Goal: Task Accomplishment & Management: Use online tool/utility

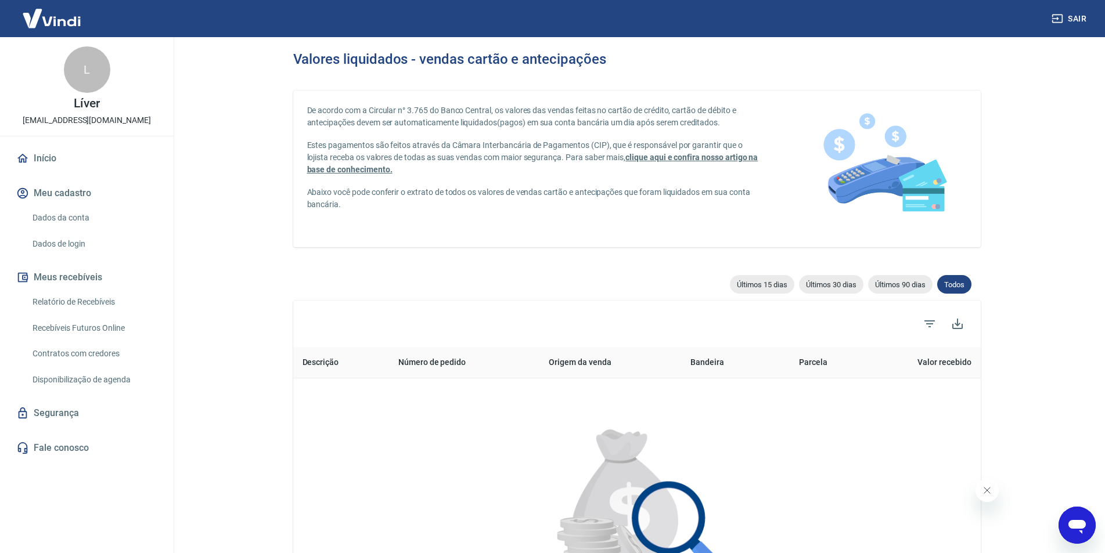
click at [94, 299] on link "Relatório de Recebíveis" at bounding box center [94, 302] width 132 height 24
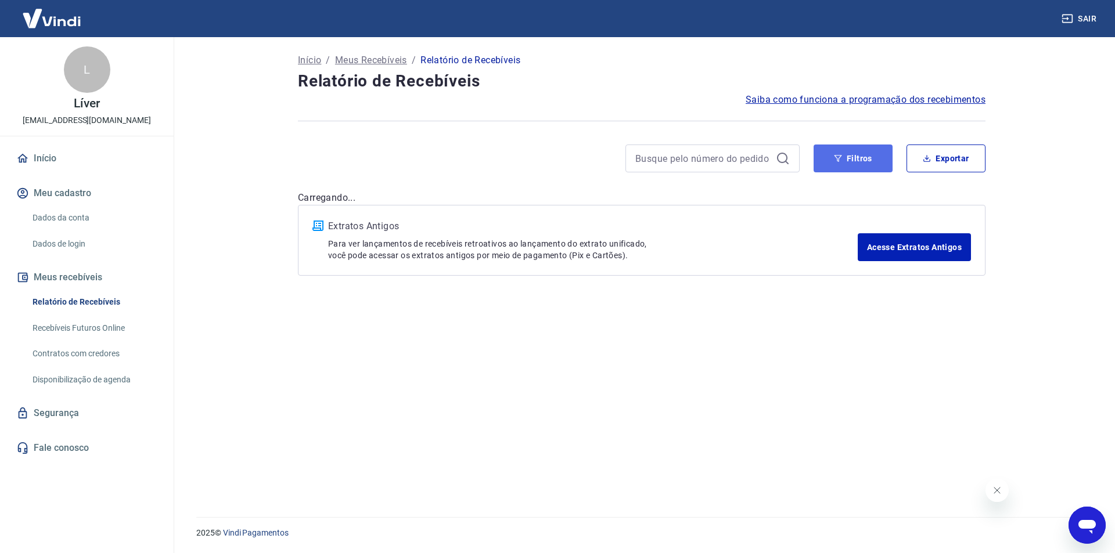
click at [842, 163] on button "Filtros" at bounding box center [853, 159] width 79 height 28
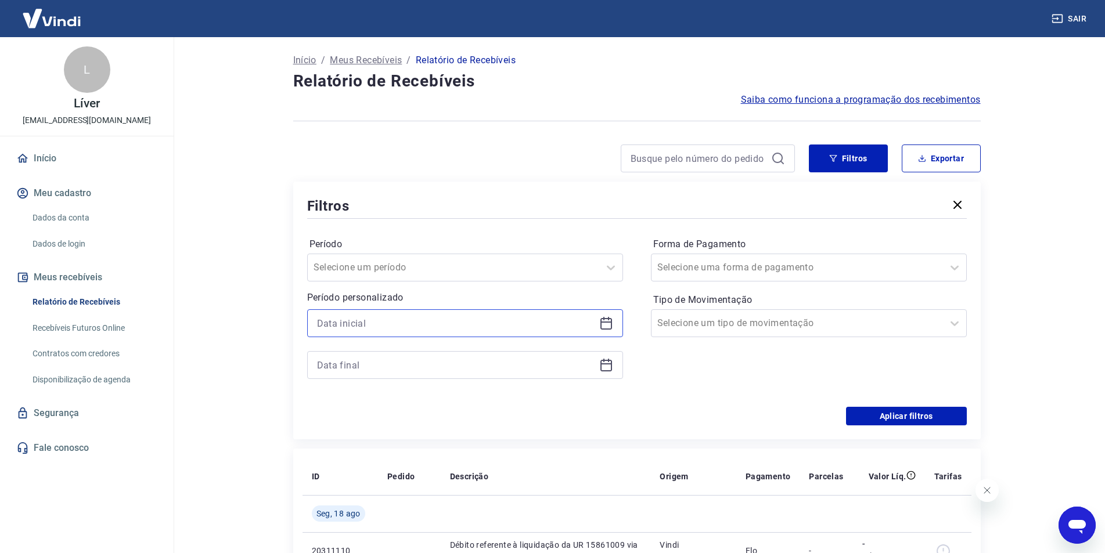
click at [386, 324] on input at bounding box center [456, 323] width 278 height 17
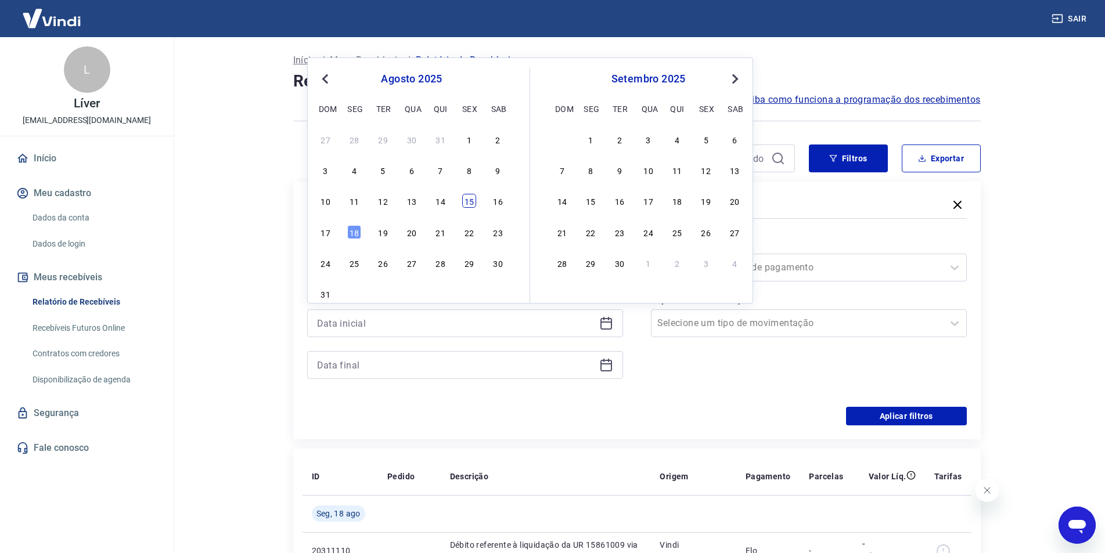
click at [472, 195] on div "15" at bounding box center [469, 201] width 14 height 14
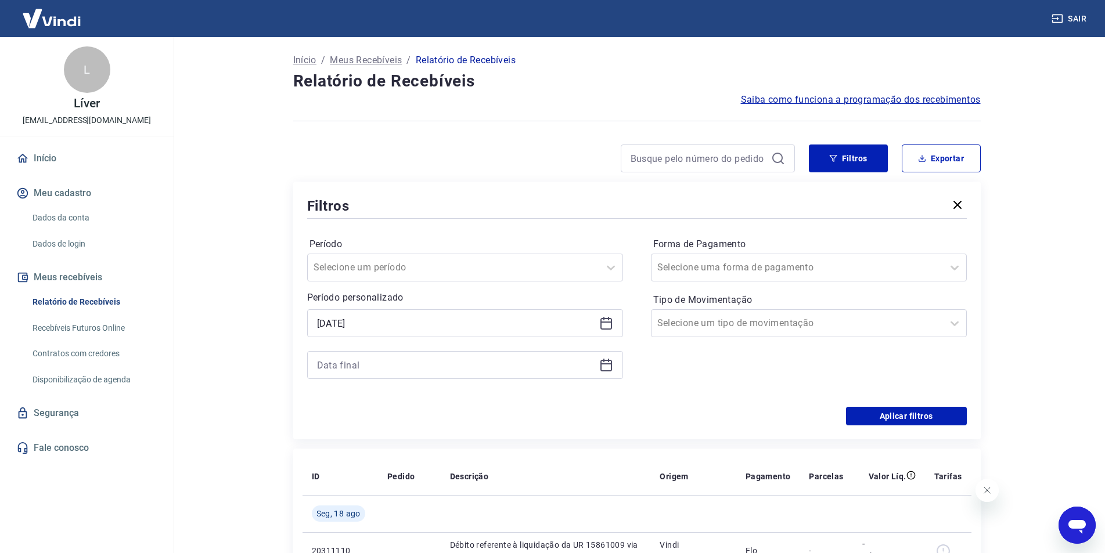
type input "[DATE]"
click at [394, 361] on input at bounding box center [456, 365] width 278 height 17
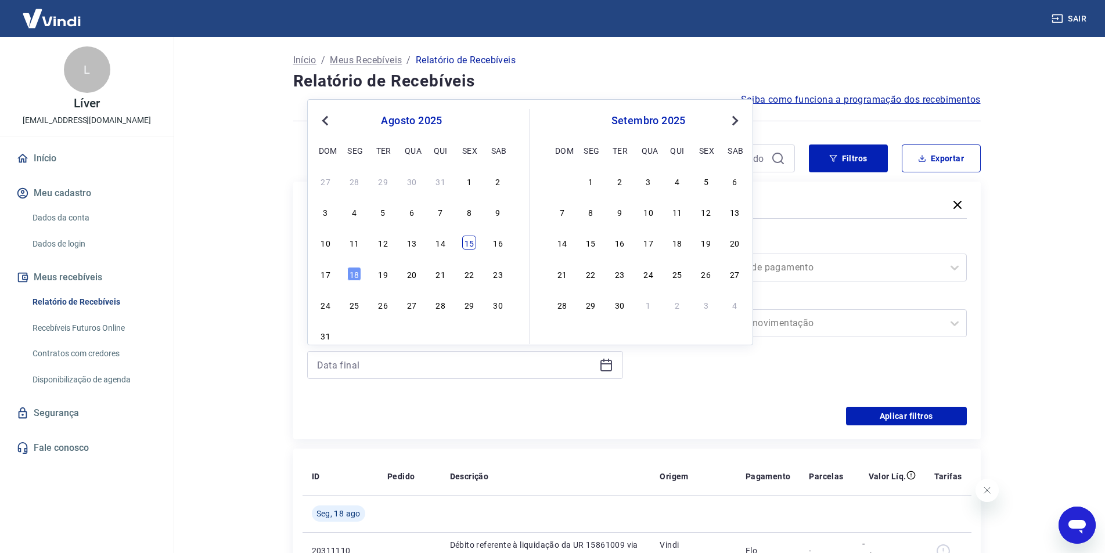
click at [469, 242] on div "15" at bounding box center [469, 243] width 14 height 14
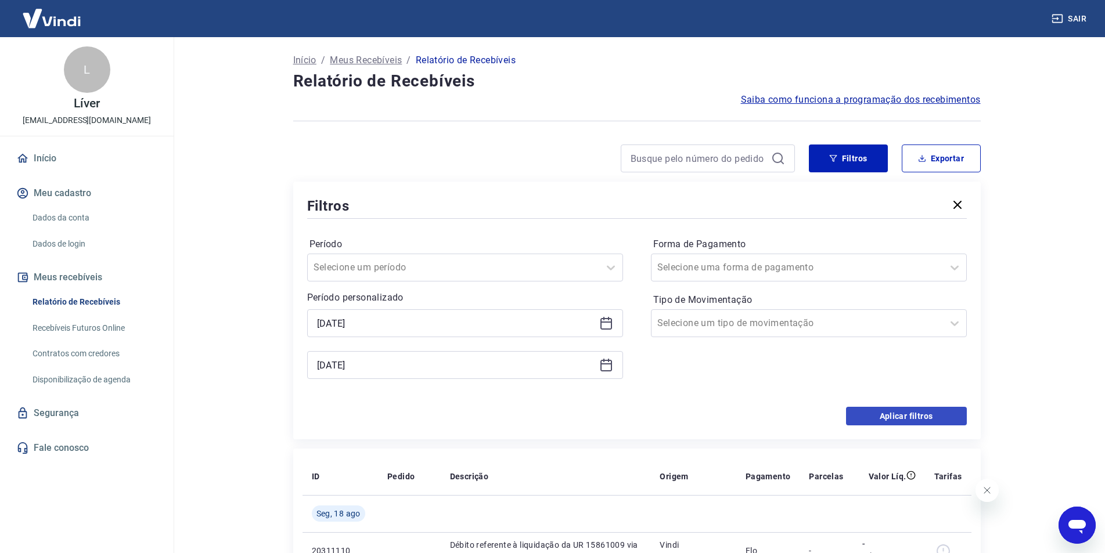
type input "[DATE]"
drag, startPoint x: 893, startPoint y: 416, endPoint x: 313, endPoint y: 2, distance: 712.5
click at [894, 416] on button "Aplicar filtros" at bounding box center [906, 416] width 121 height 19
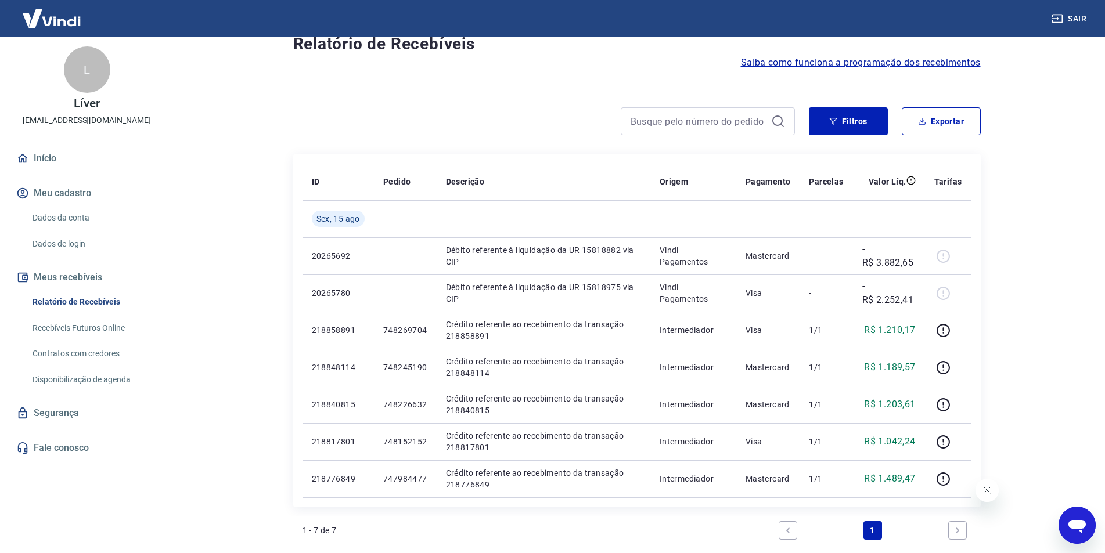
scroll to position [58, 0]
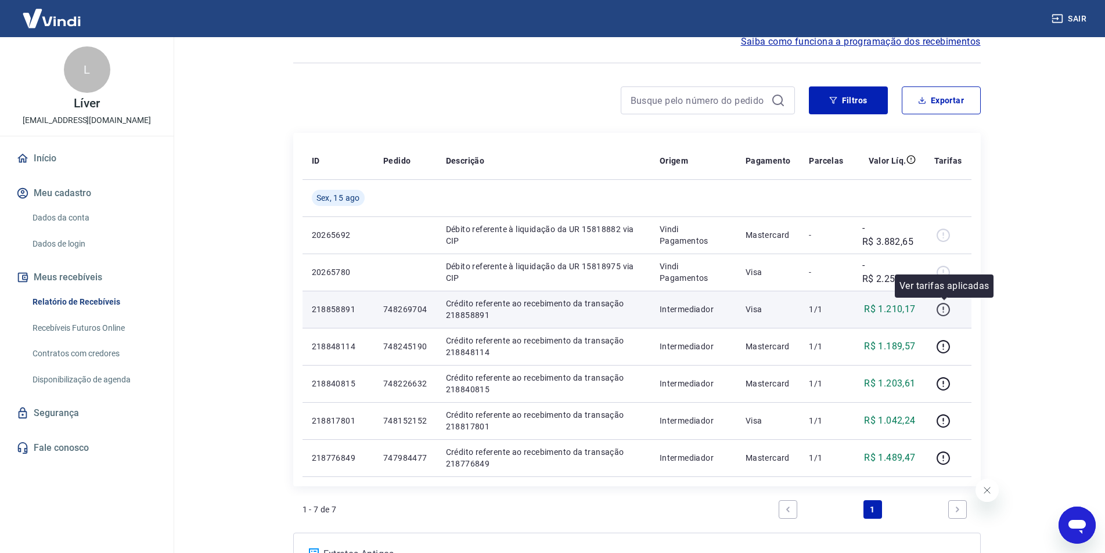
click at [950, 309] on icon "button" at bounding box center [943, 310] width 15 height 15
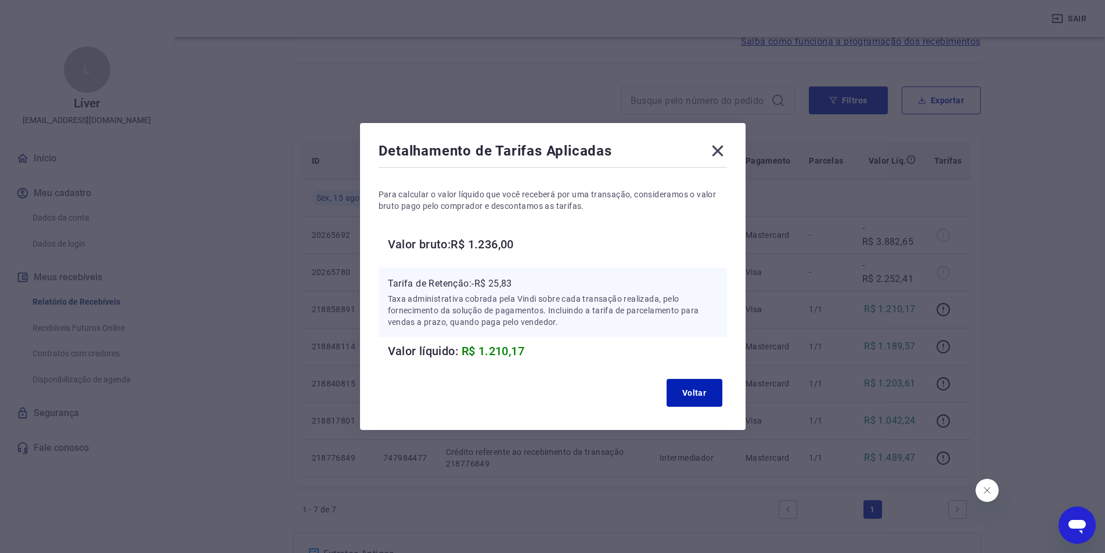
click at [719, 150] on icon at bounding box center [718, 151] width 19 height 19
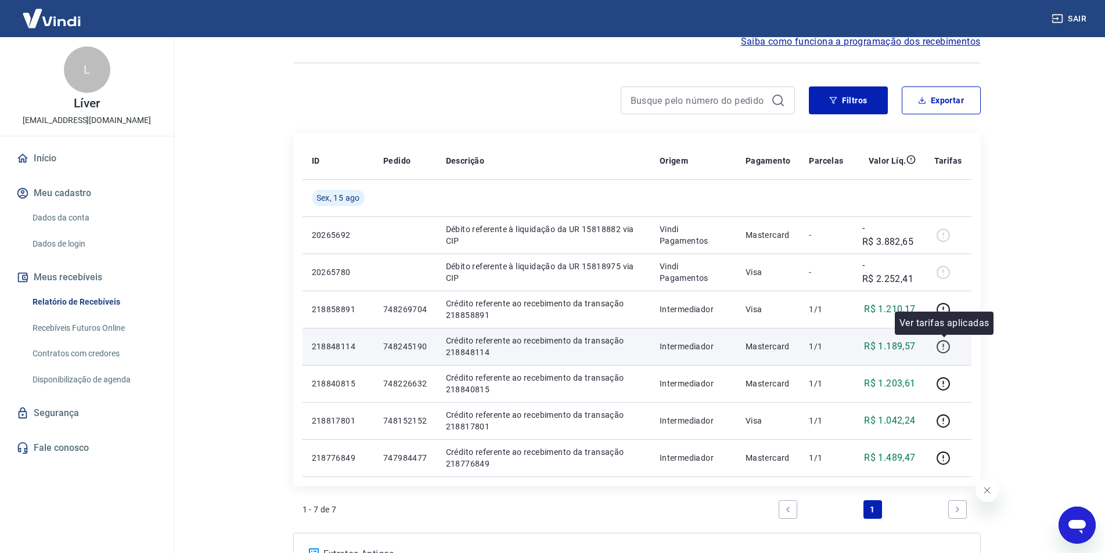
click at [939, 354] on button "button" at bounding box center [943, 346] width 19 height 19
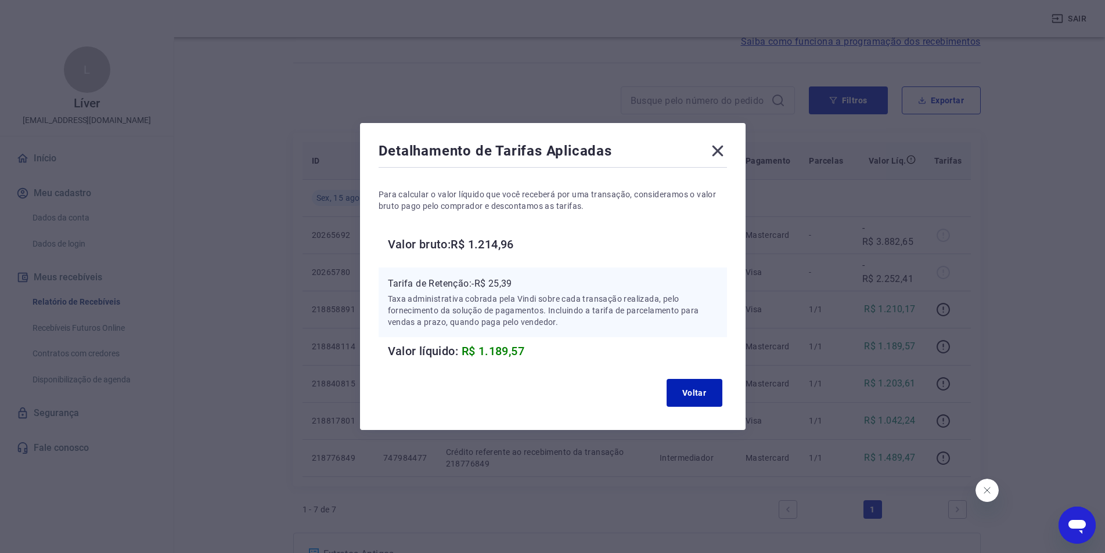
drag, startPoint x: 719, startPoint y: 148, endPoint x: 757, endPoint y: 163, distance: 41.4
click at [720, 148] on icon at bounding box center [717, 151] width 11 height 11
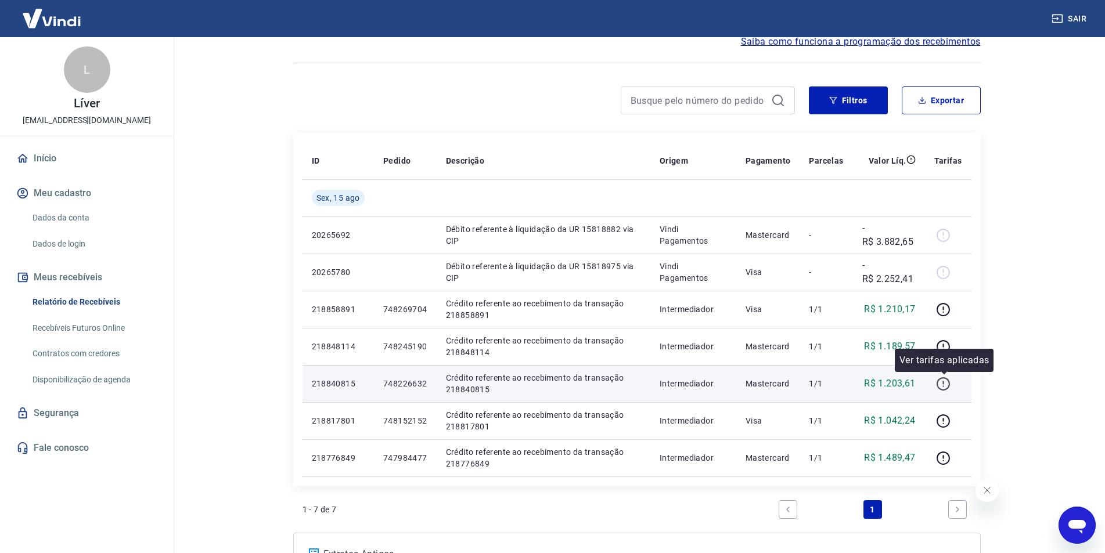
click at [950, 386] on icon "button" at bounding box center [943, 384] width 15 height 15
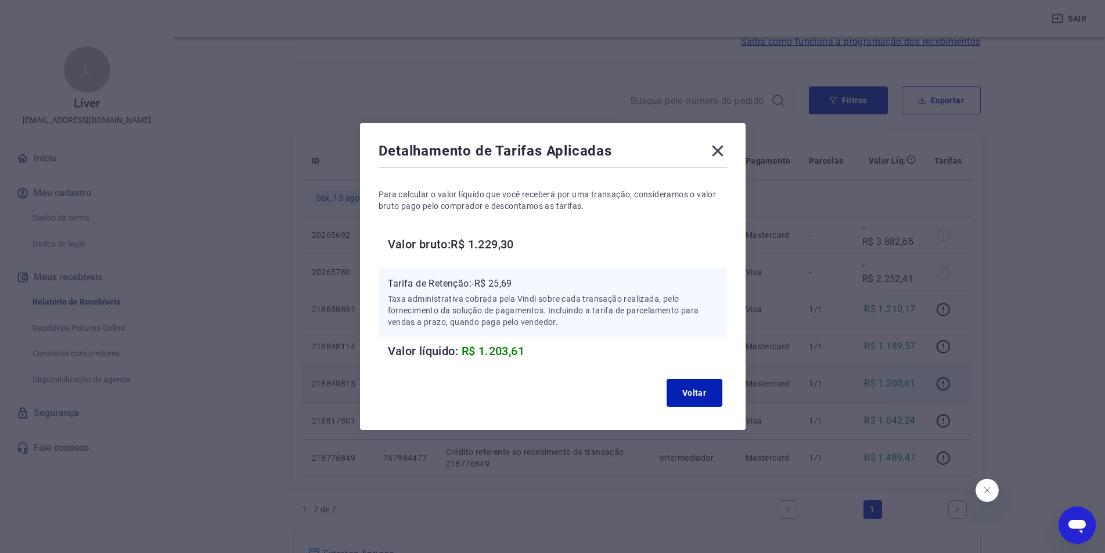
click at [717, 153] on icon at bounding box center [718, 151] width 19 height 19
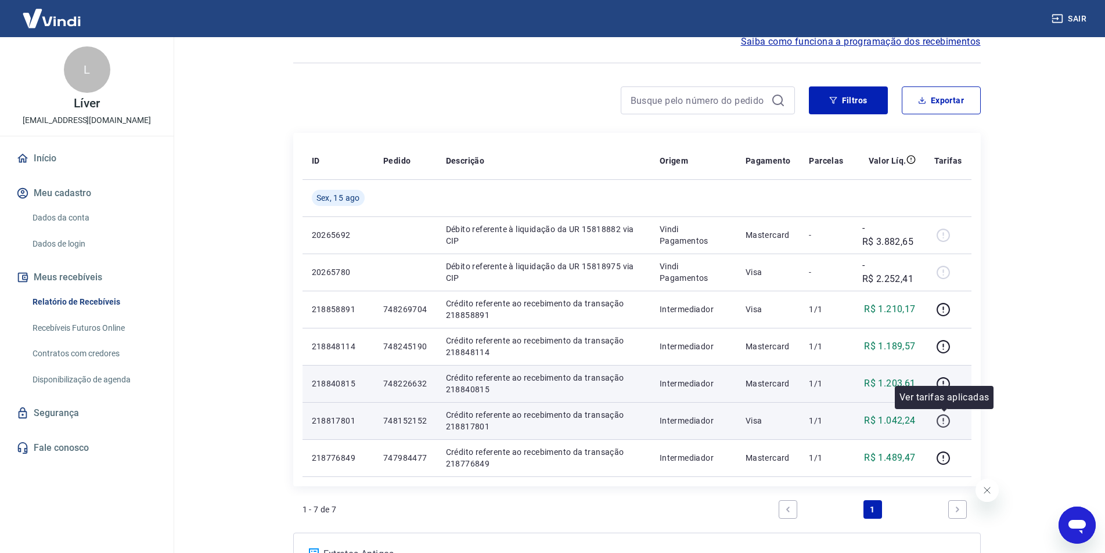
click at [946, 424] on icon "button" at bounding box center [943, 421] width 15 height 15
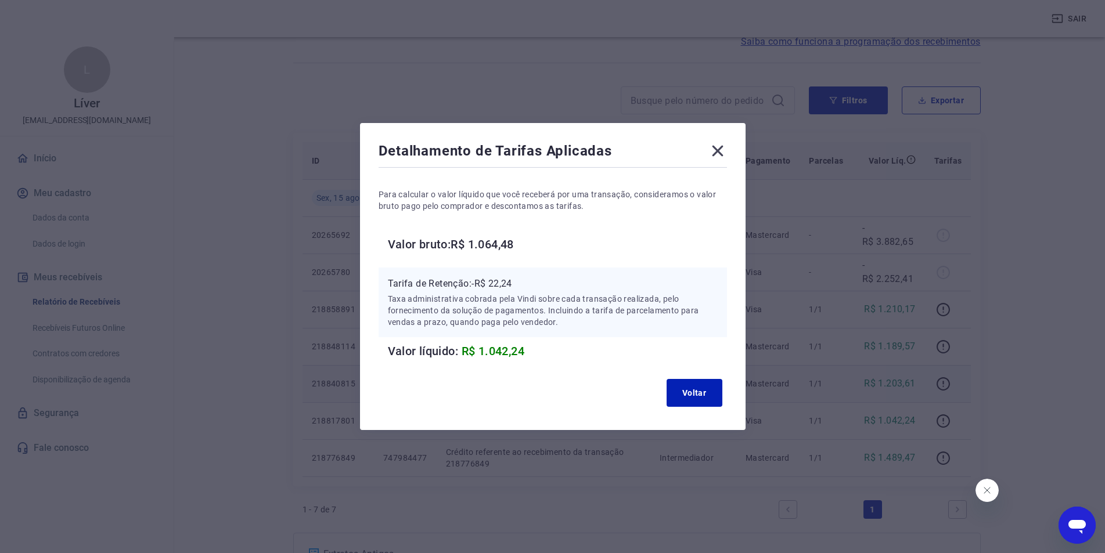
drag, startPoint x: 717, startPoint y: 147, endPoint x: 734, endPoint y: 157, distance: 19.8
click at [719, 147] on icon at bounding box center [718, 151] width 19 height 19
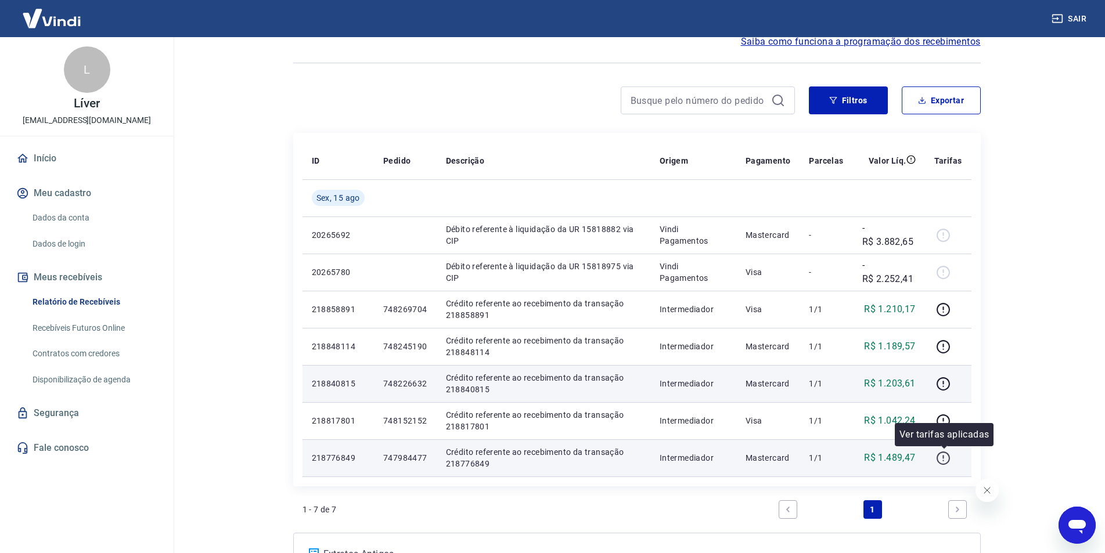
click at [946, 457] on icon "button" at bounding box center [943, 458] width 15 height 15
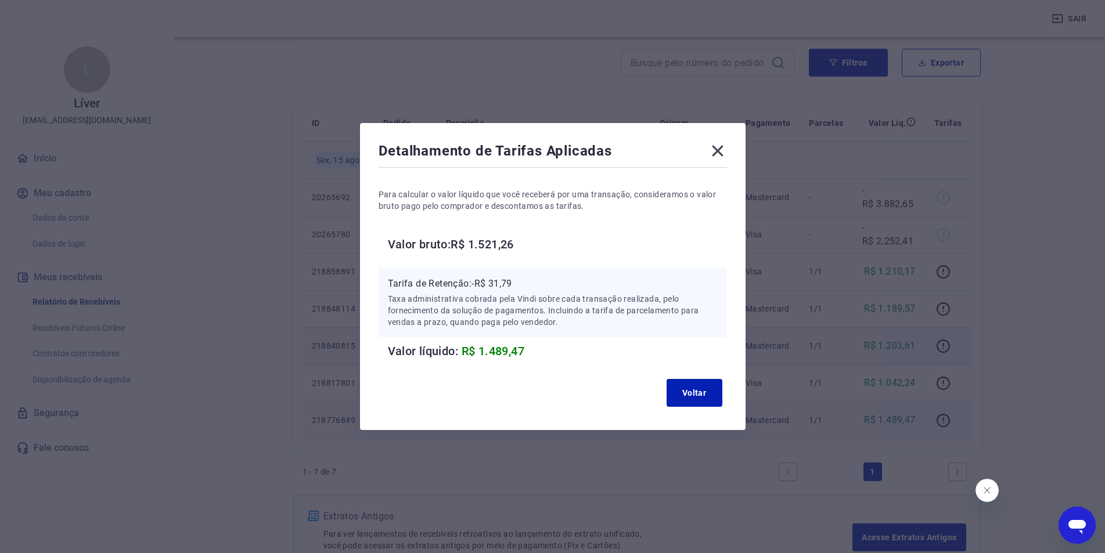
scroll to position [116, 0]
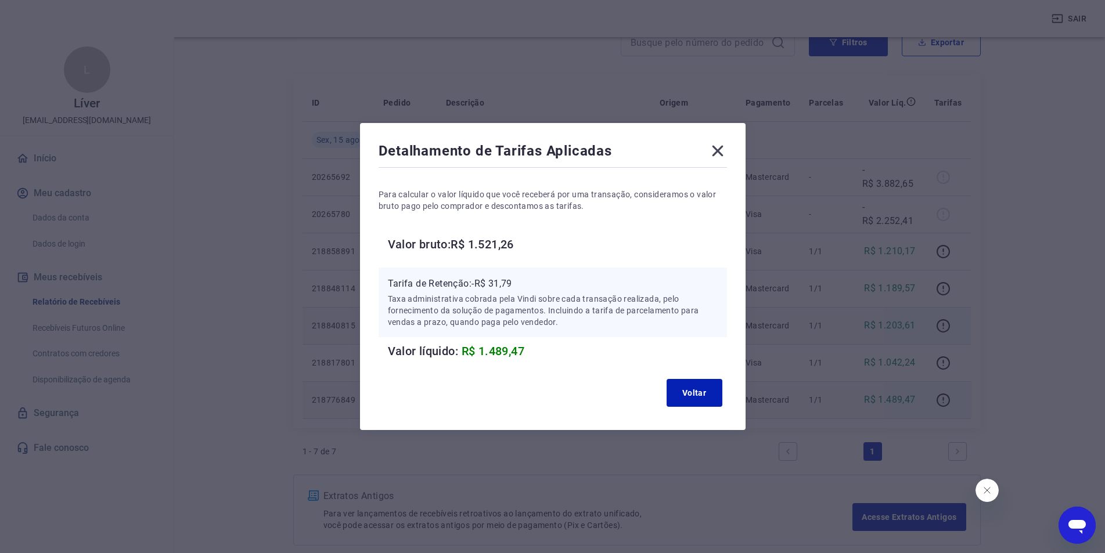
click at [962, 426] on div "Detalhamento de Tarifas Aplicadas Para calcular o valor líquido que você recebe…" at bounding box center [552, 276] width 1105 height 553
click at [956, 451] on div "Detalhamento de Tarifas Aplicadas Para calcular o valor líquido que você recebe…" at bounding box center [552, 276] width 1105 height 553
click at [723, 147] on icon at bounding box center [717, 151] width 11 height 11
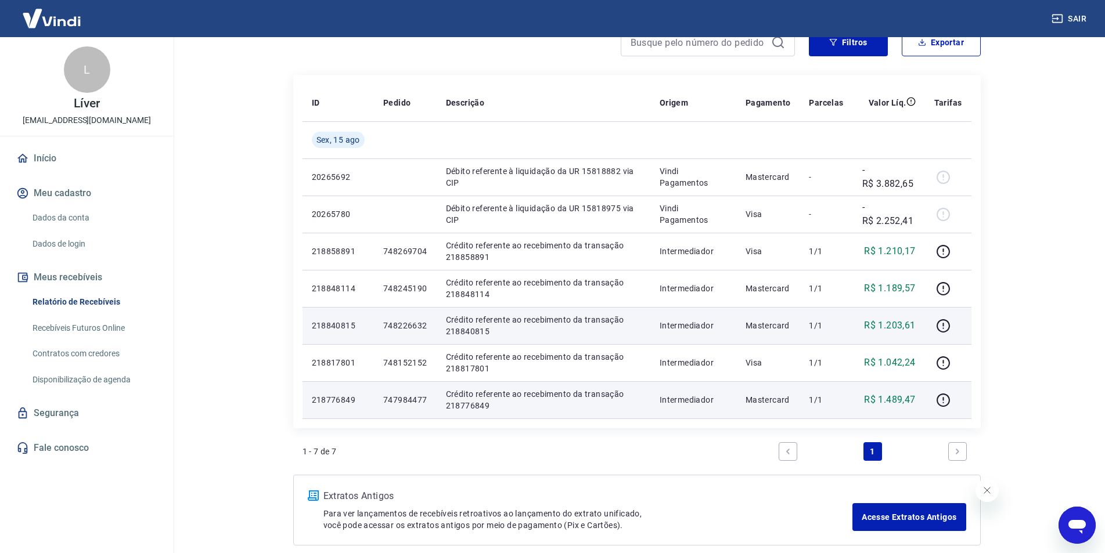
click at [964, 451] on link "Next page" at bounding box center [957, 452] width 19 height 19
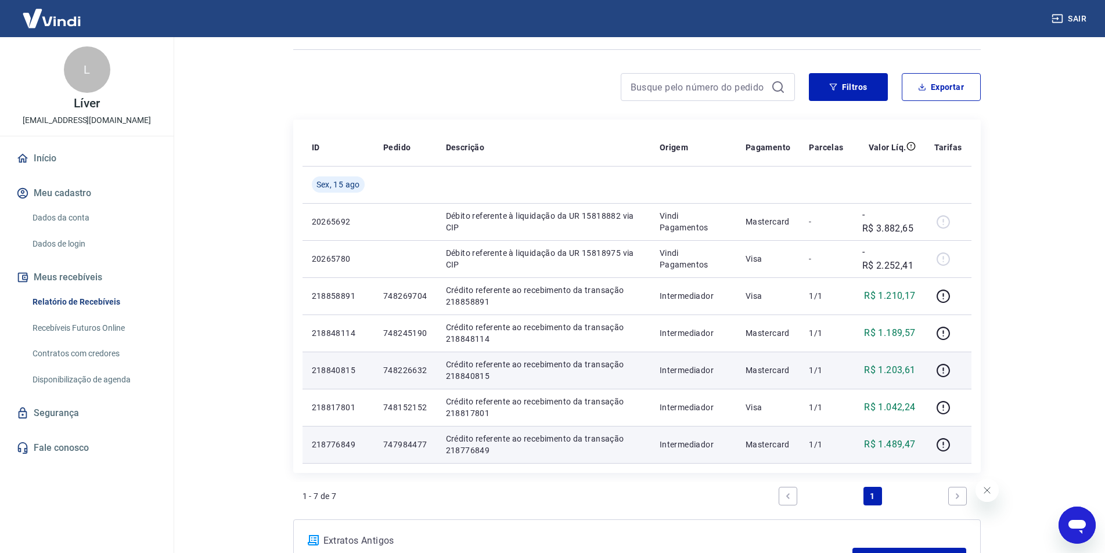
scroll to position [58, 0]
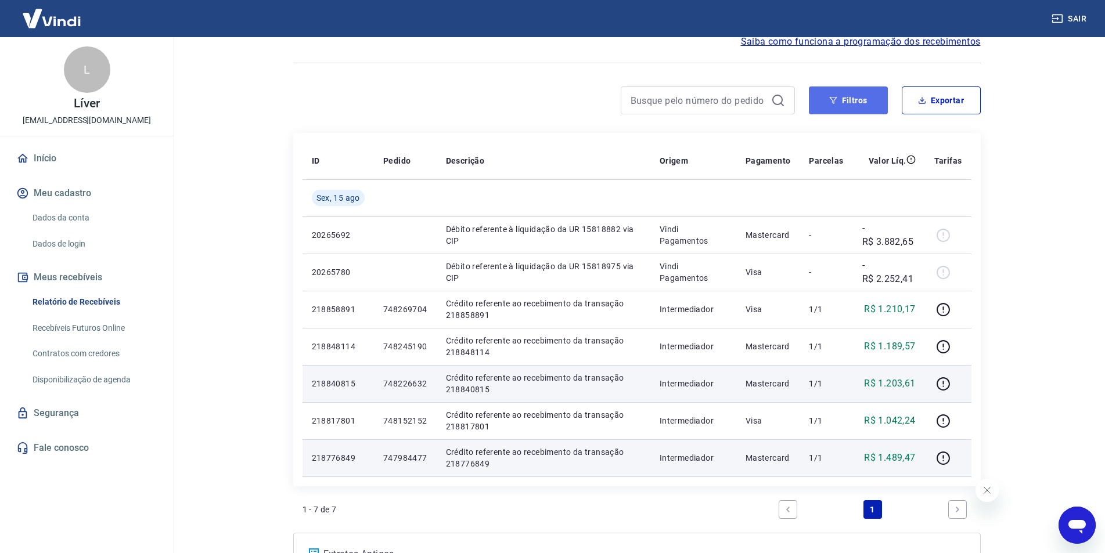
click at [844, 100] on button "Filtros" at bounding box center [848, 101] width 79 height 28
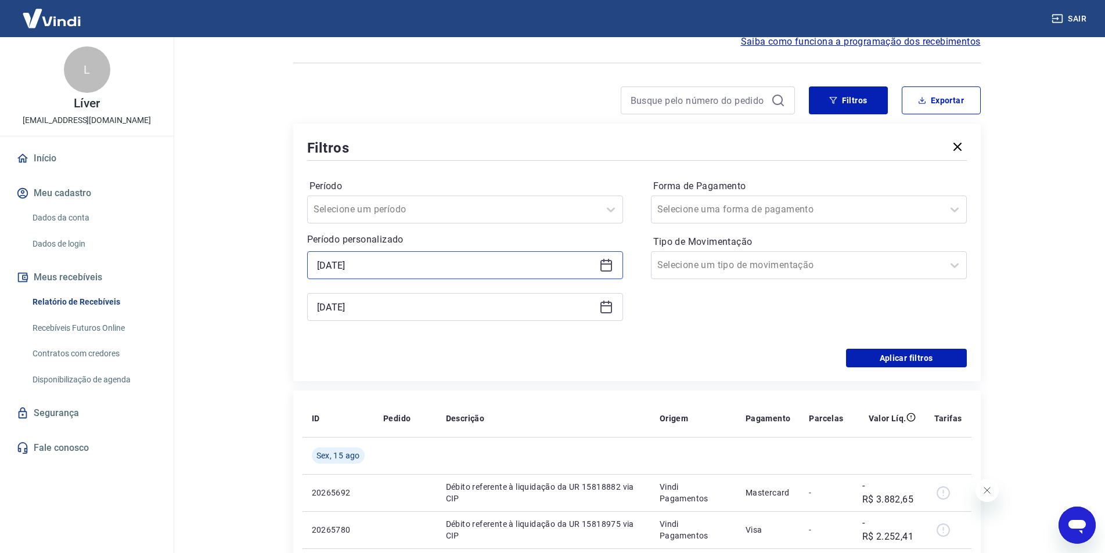
click at [434, 267] on input "[DATE]" at bounding box center [456, 265] width 278 height 17
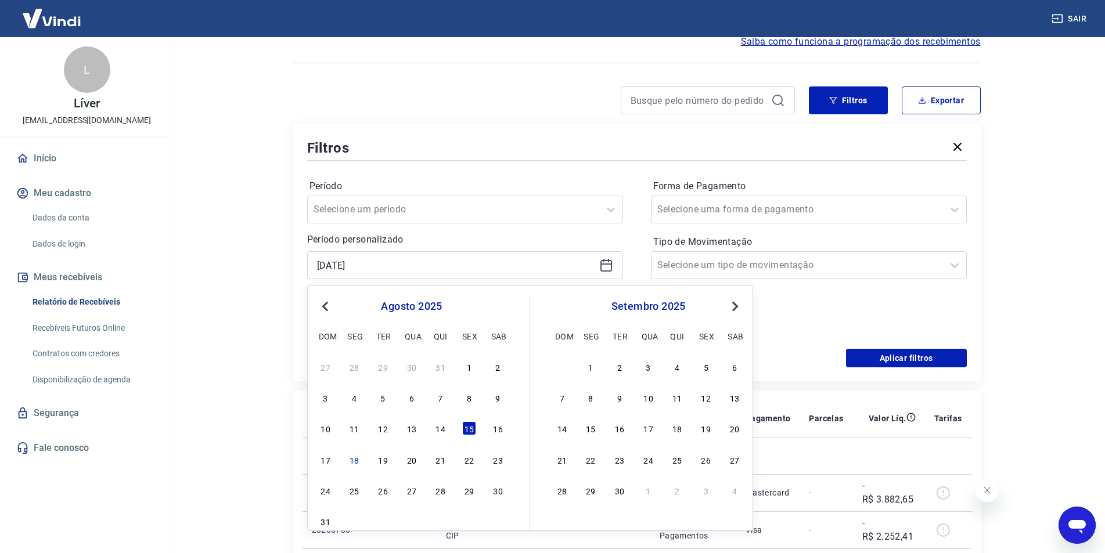
click at [501, 430] on div "16" at bounding box center [498, 429] width 14 height 14
type input "[DATE]"
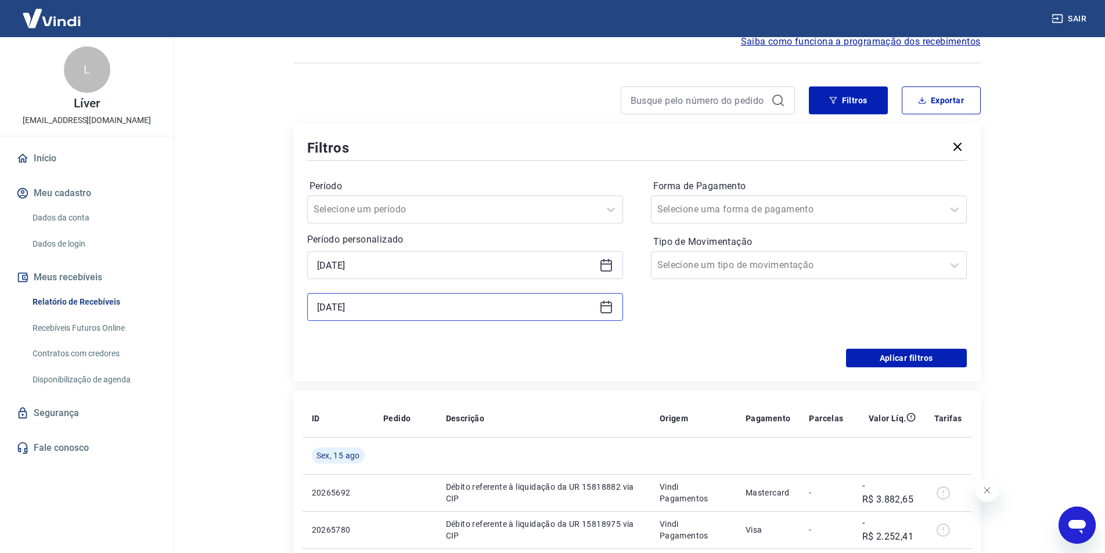
click at [425, 312] on input "[DATE]" at bounding box center [456, 307] width 278 height 17
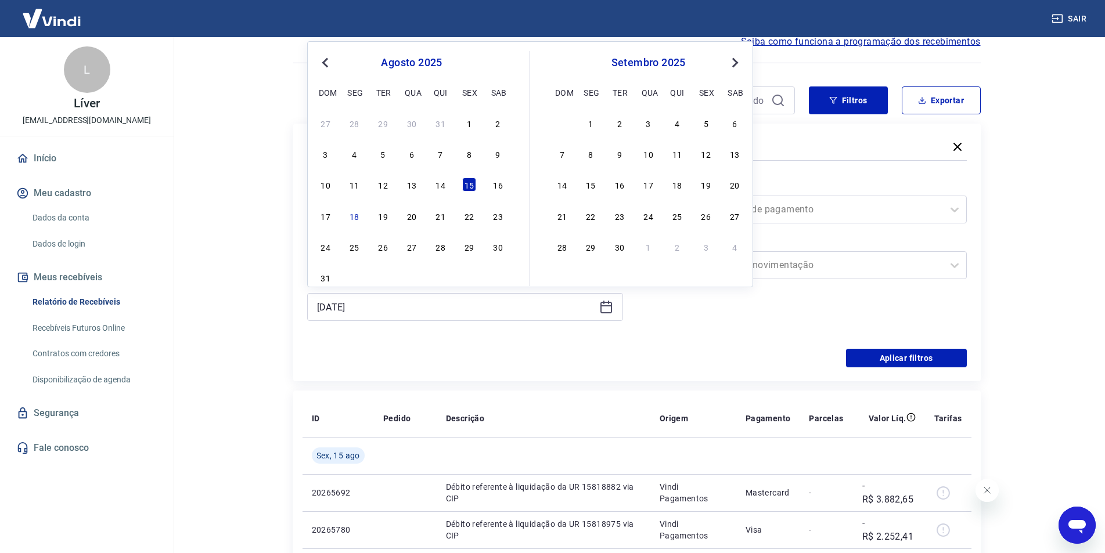
drag, startPoint x: 501, startPoint y: 185, endPoint x: 532, endPoint y: 281, distance: 100.7
click at [501, 184] on div "16" at bounding box center [498, 185] width 14 height 14
type input "[DATE]"
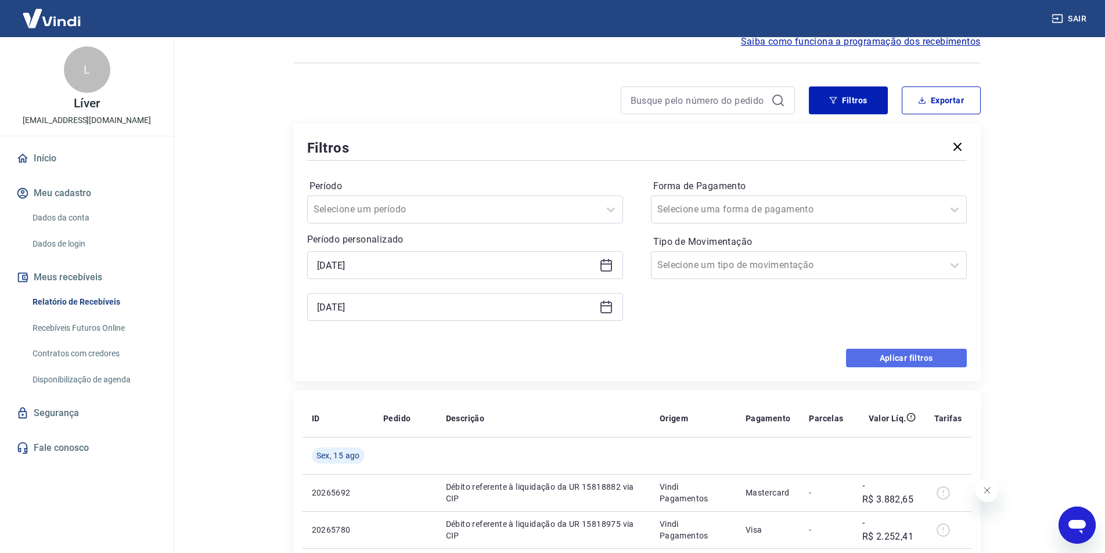
click at [926, 360] on button "Aplicar filtros" at bounding box center [906, 358] width 121 height 19
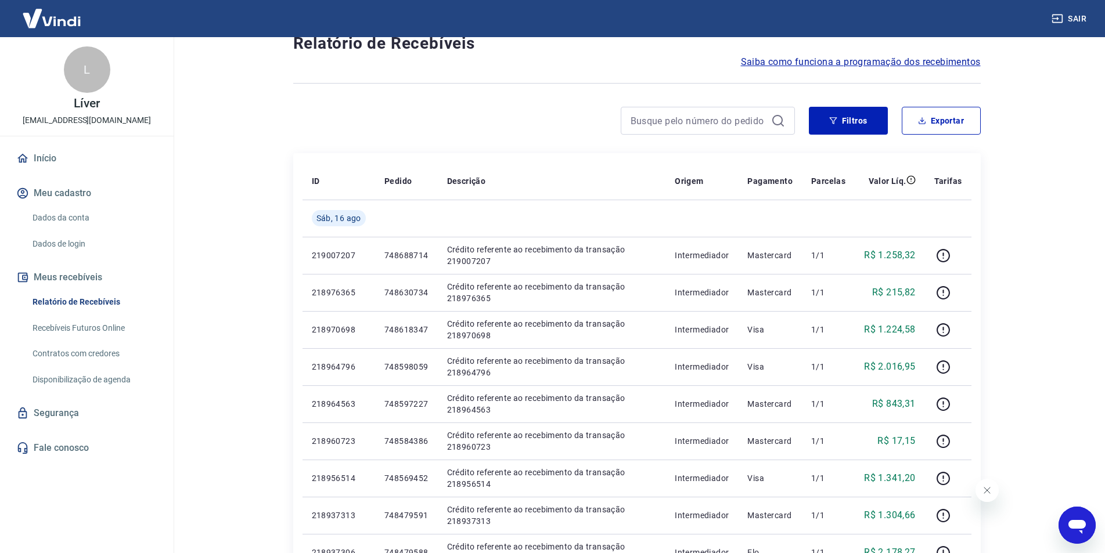
scroll to position [58, 0]
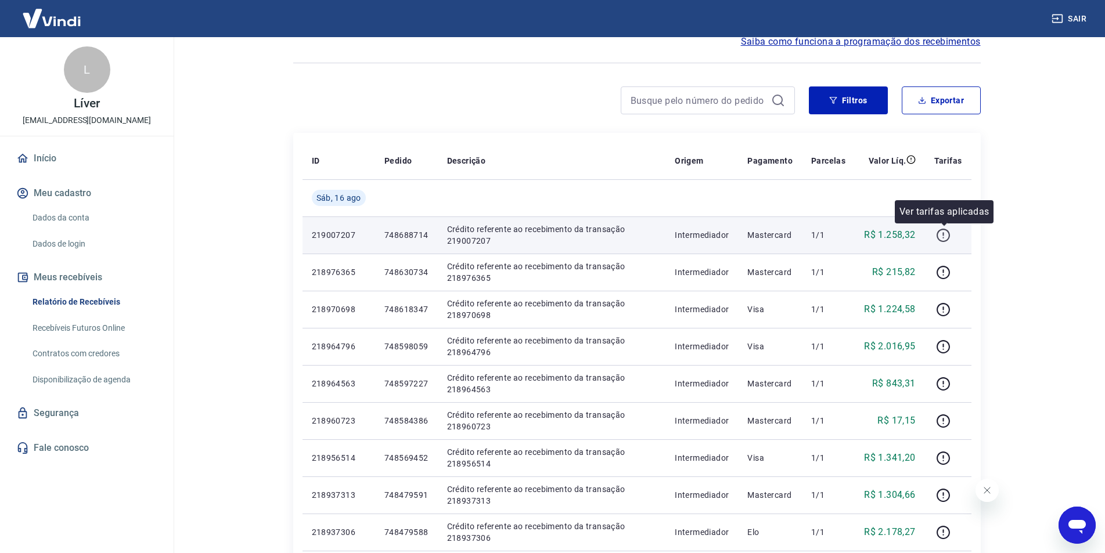
click at [941, 236] on icon "button" at bounding box center [943, 235] width 15 height 15
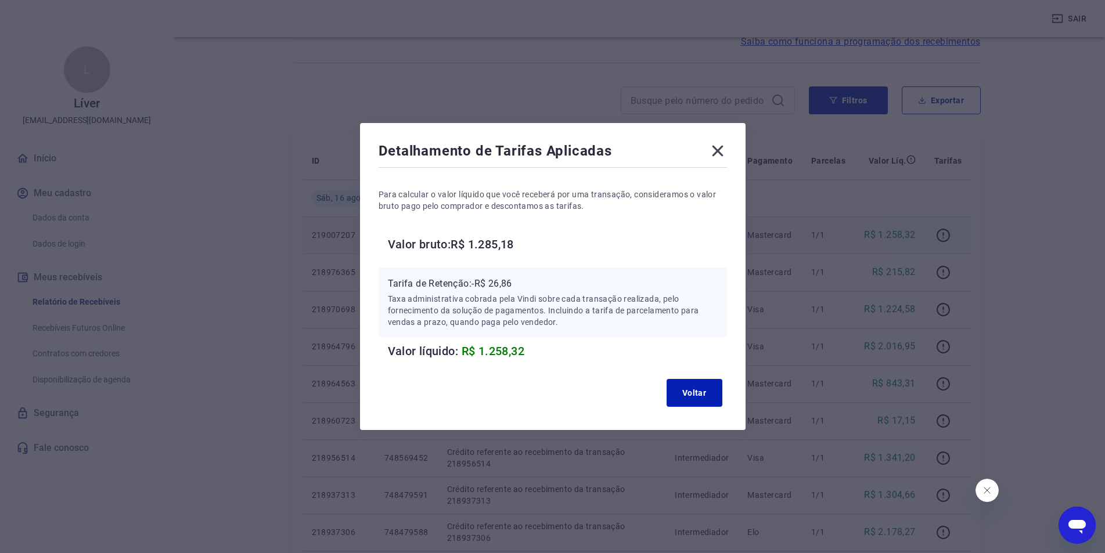
click at [723, 149] on icon at bounding box center [717, 151] width 11 height 11
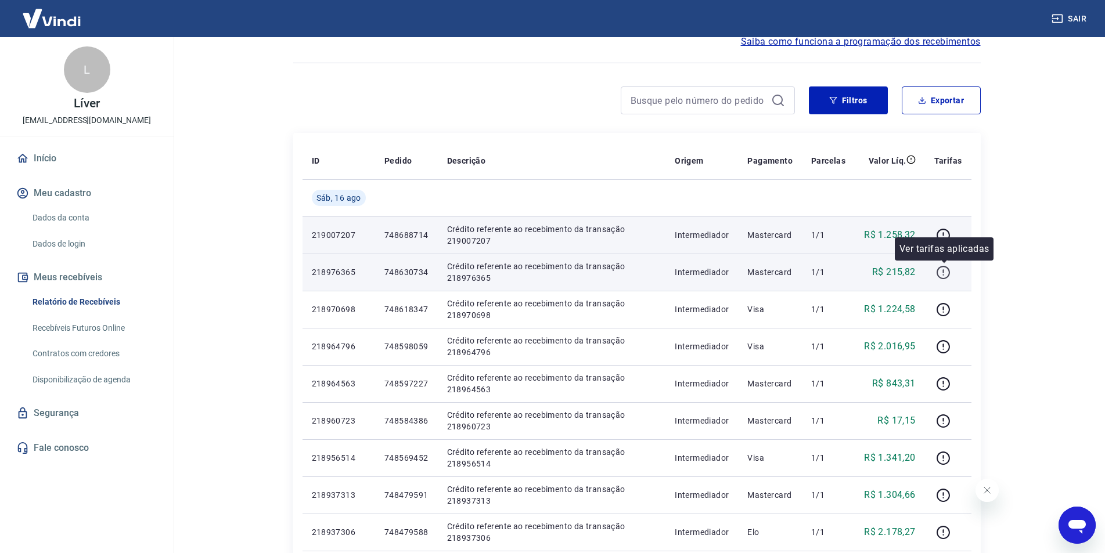
click at [939, 271] on icon "button" at bounding box center [943, 272] width 15 height 15
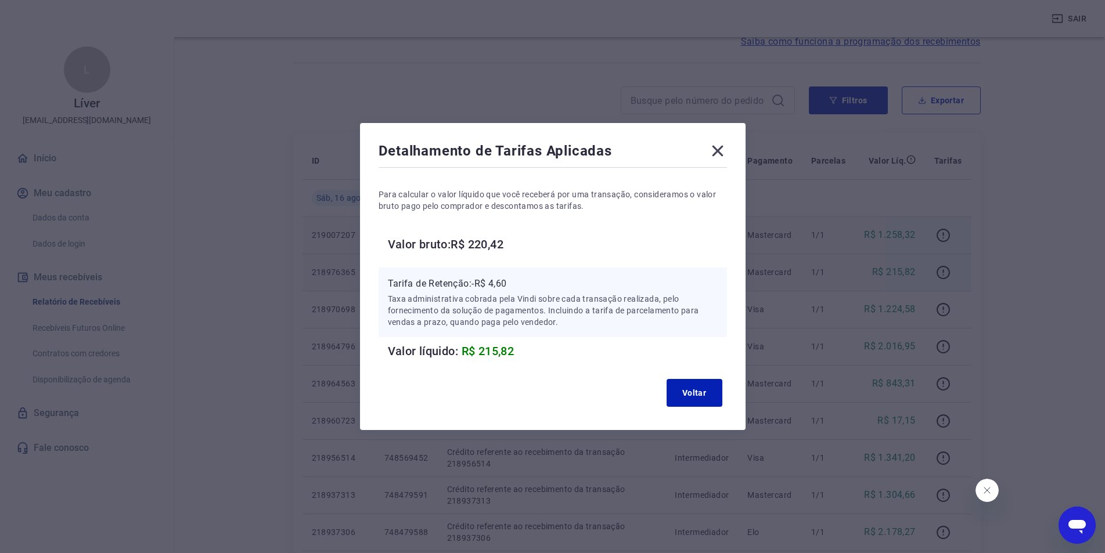
click at [720, 151] on icon at bounding box center [718, 151] width 19 height 19
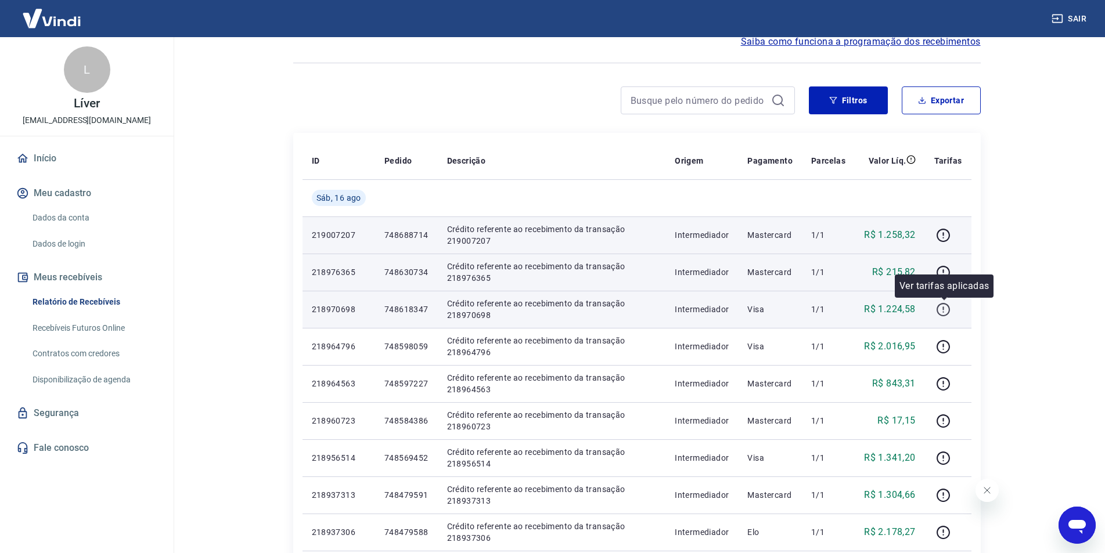
click at [943, 310] on icon "button" at bounding box center [943, 310] width 15 height 15
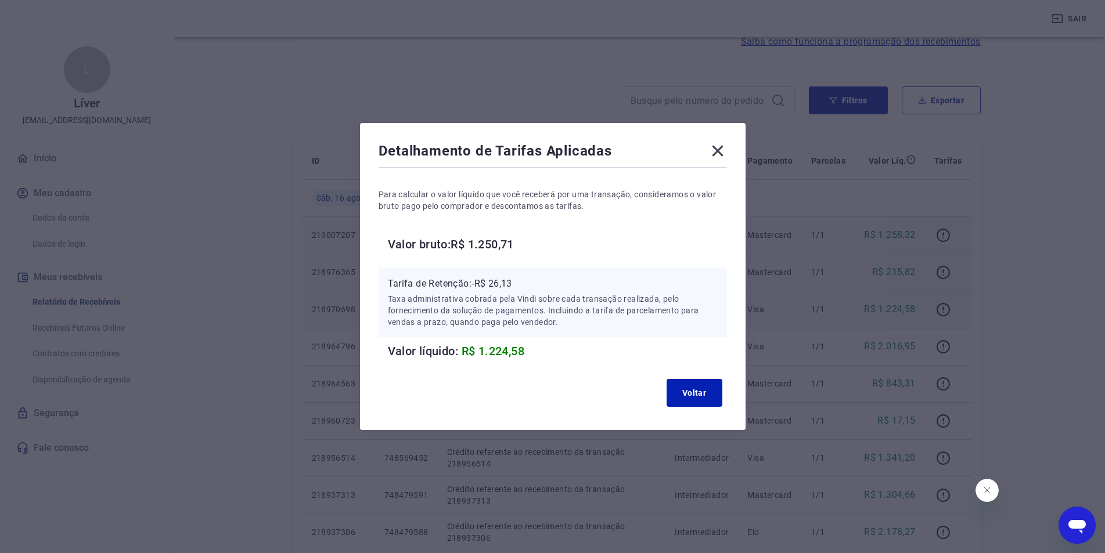
click at [717, 147] on icon at bounding box center [718, 151] width 19 height 19
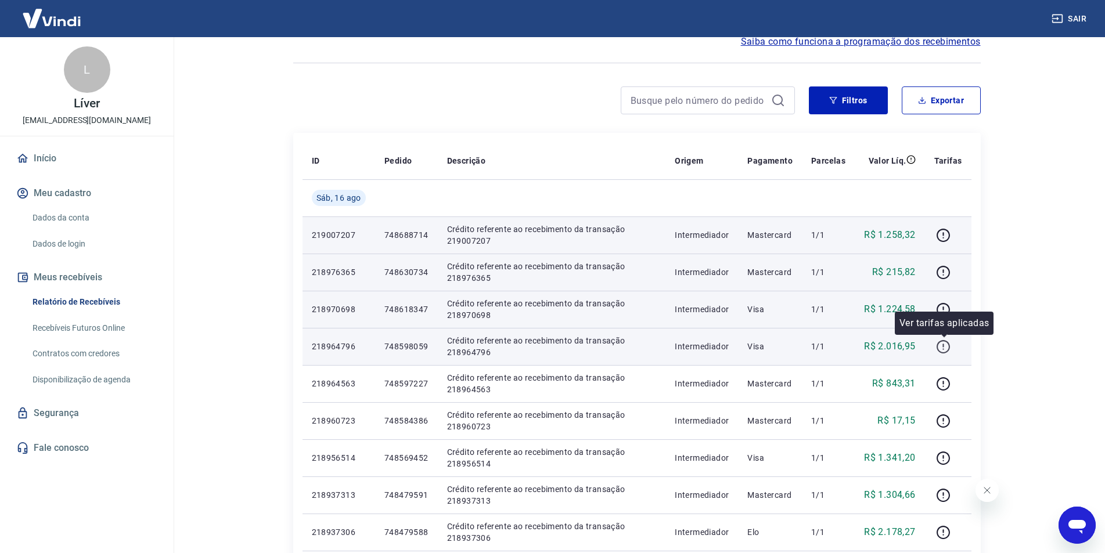
click at [937, 344] on icon "button" at bounding box center [943, 347] width 15 height 15
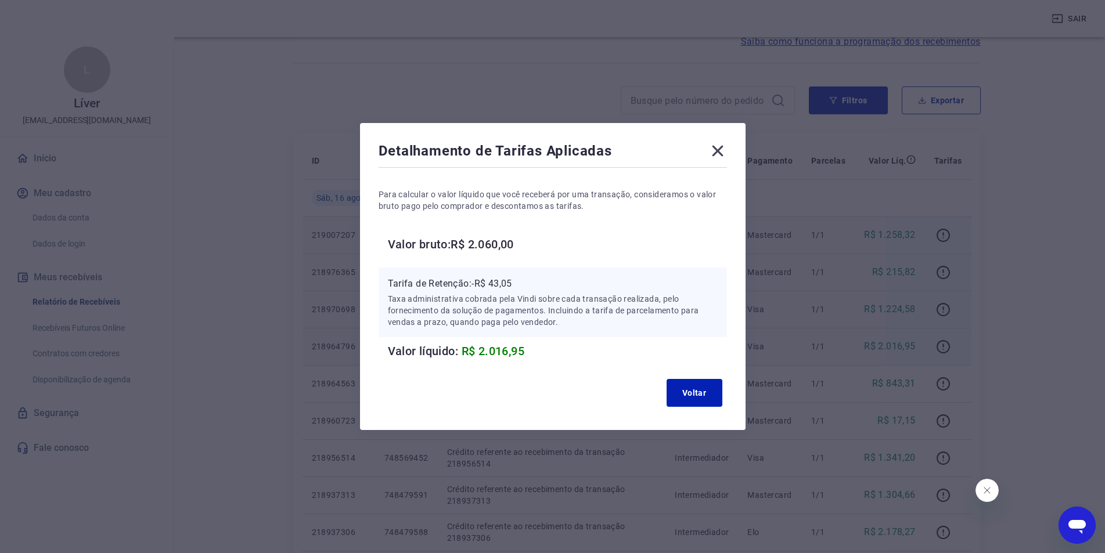
click at [723, 148] on icon at bounding box center [717, 151] width 11 height 11
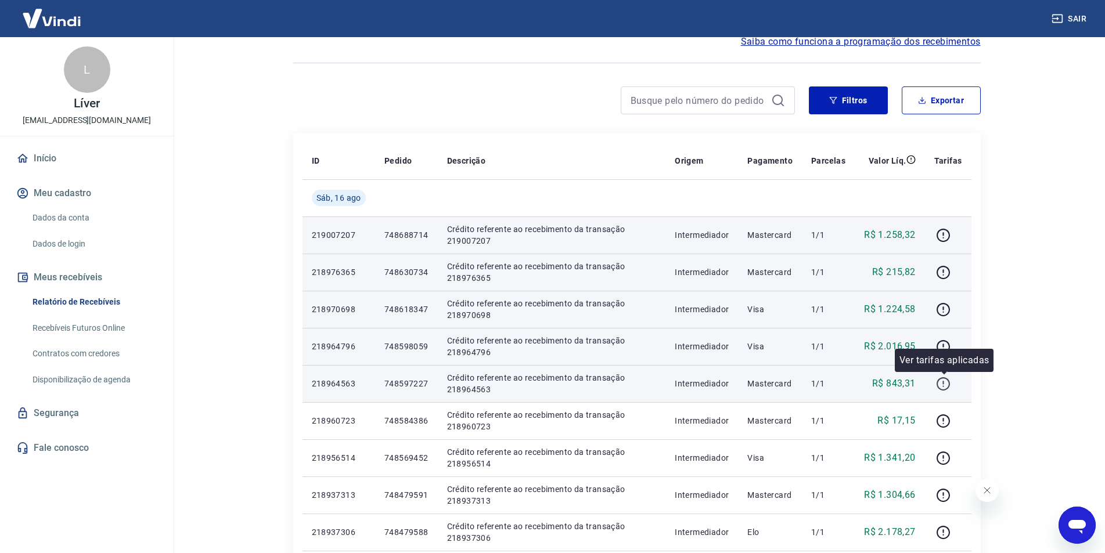
click at [940, 385] on icon "button" at bounding box center [943, 384] width 15 height 15
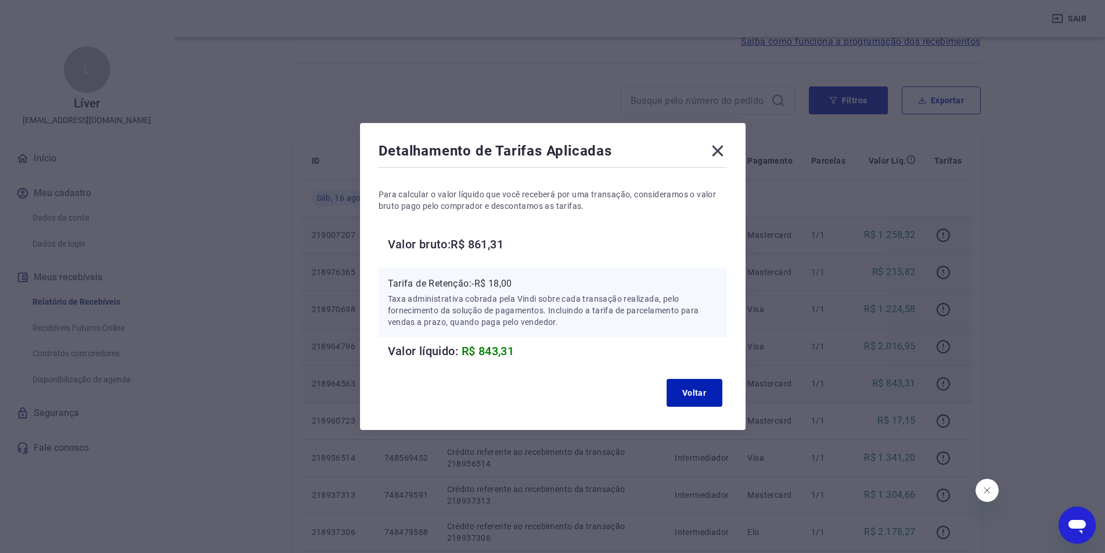
click at [725, 151] on icon at bounding box center [718, 151] width 19 height 19
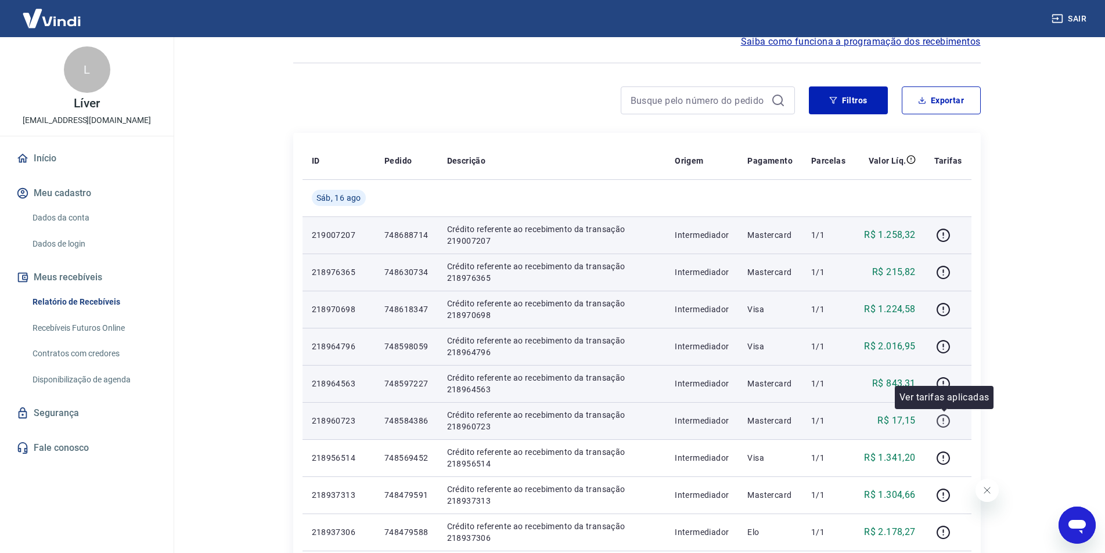
click at [941, 419] on icon "button" at bounding box center [943, 421] width 15 height 15
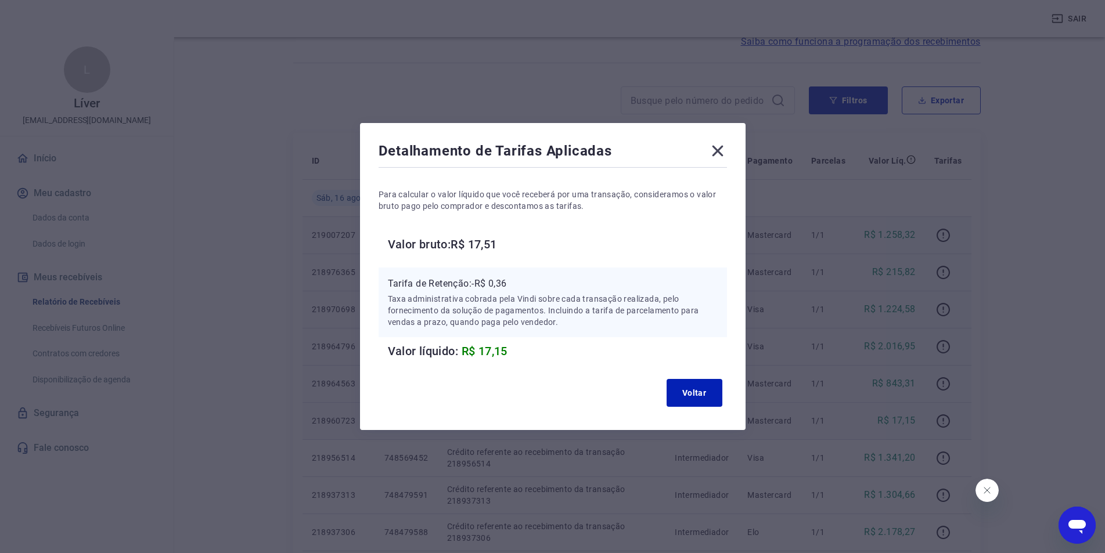
click at [720, 149] on icon at bounding box center [717, 151] width 11 height 11
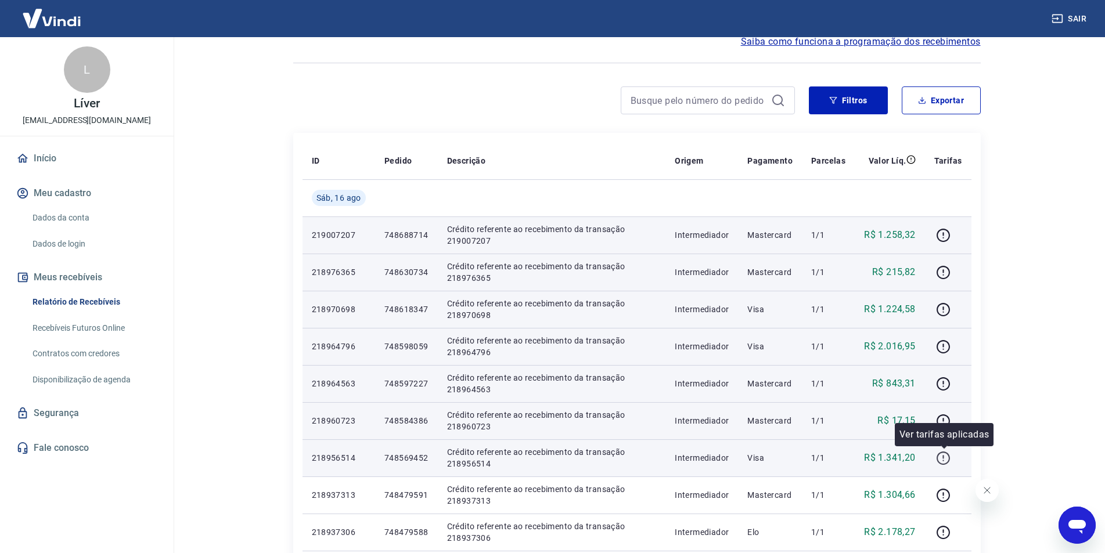
click at [944, 455] on icon "button" at bounding box center [943, 458] width 15 height 15
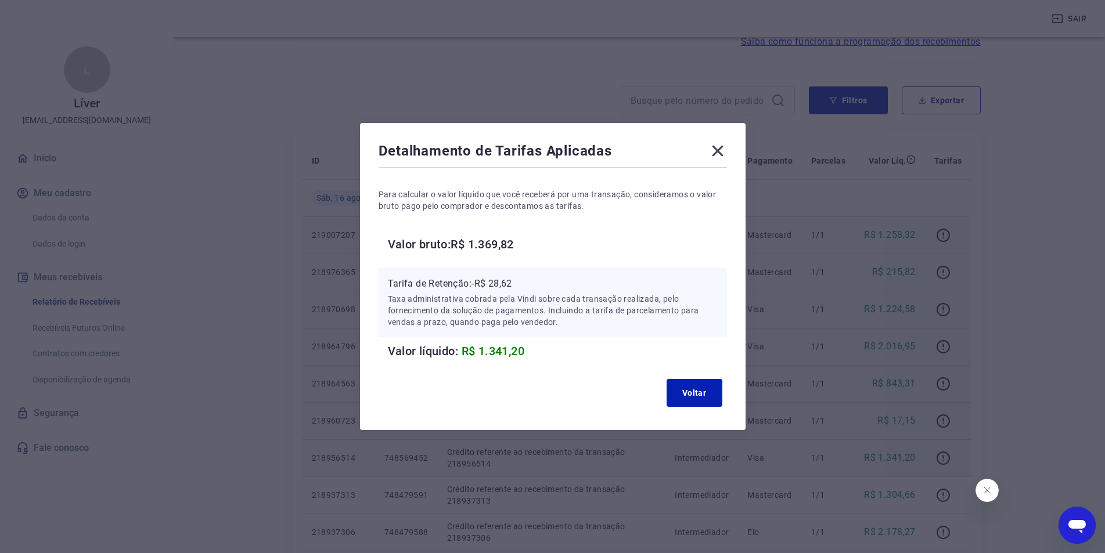
click at [717, 145] on icon at bounding box center [718, 151] width 19 height 19
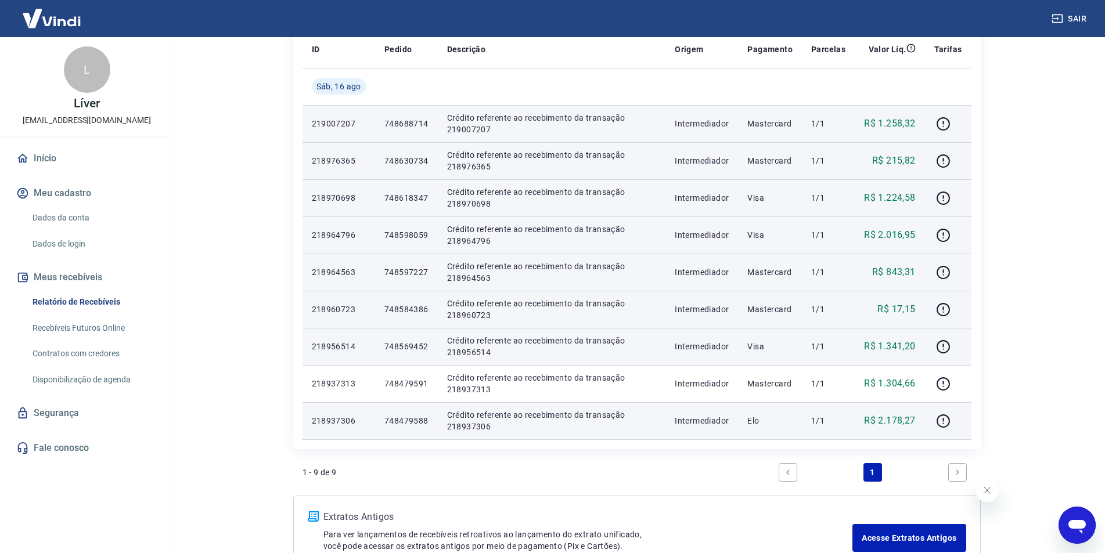
scroll to position [174, 0]
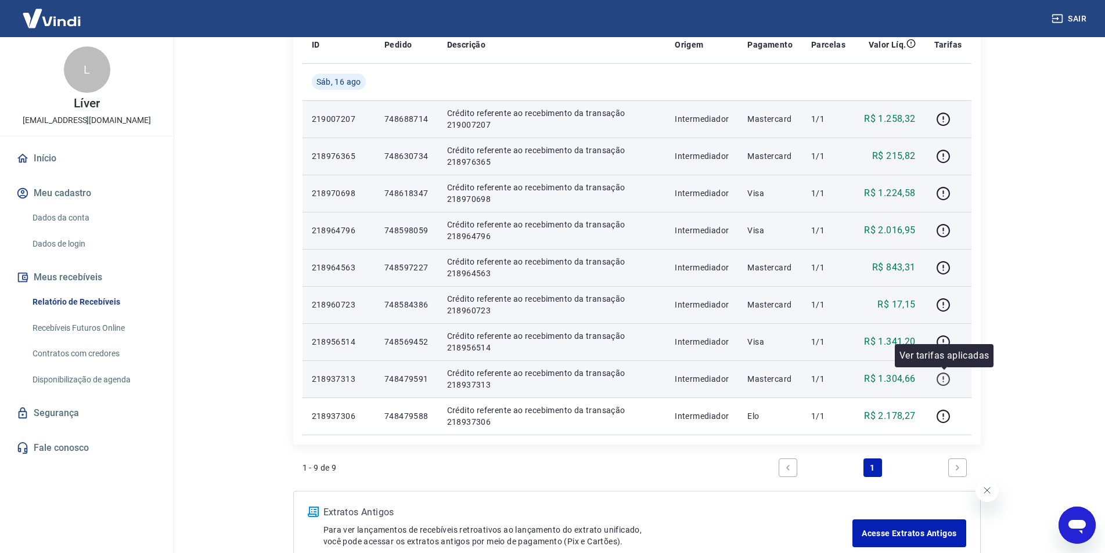
click at [947, 382] on icon "button" at bounding box center [943, 379] width 15 height 15
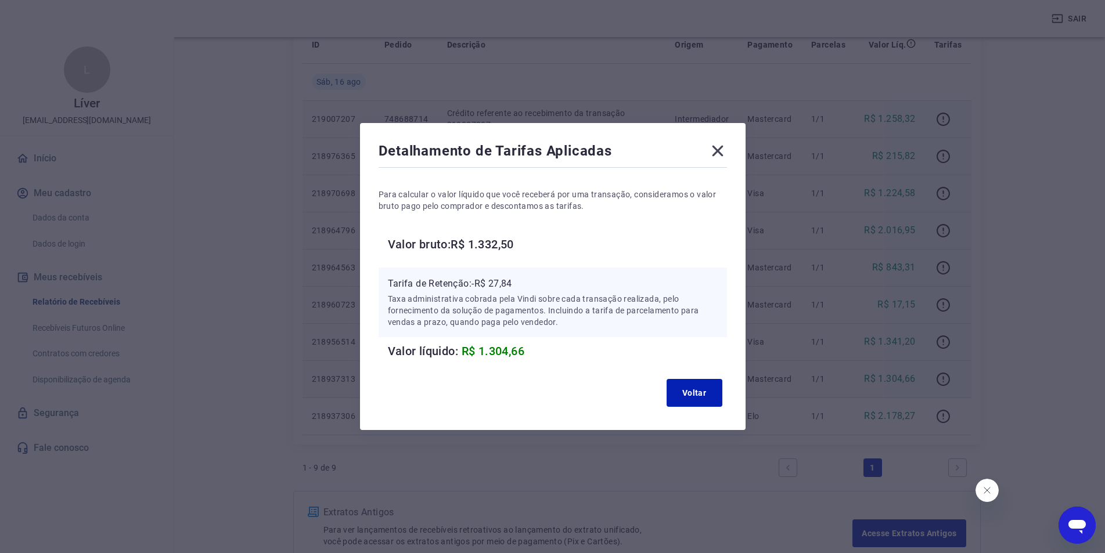
click at [727, 150] on icon at bounding box center [718, 151] width 19 height 19
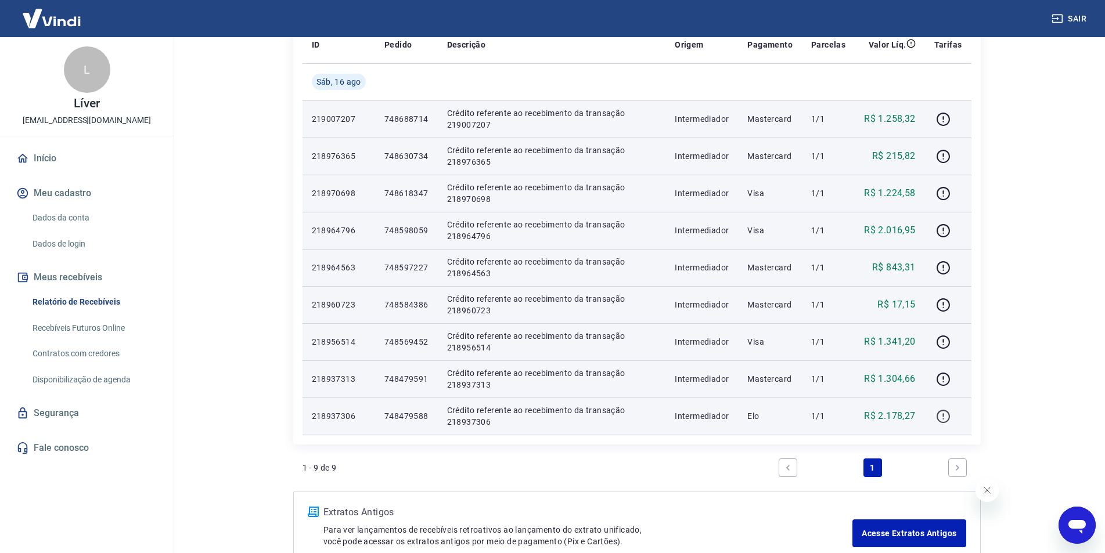
click at [943, 415] on icon "button" at bounding box center [943, 416] width 15 height 15
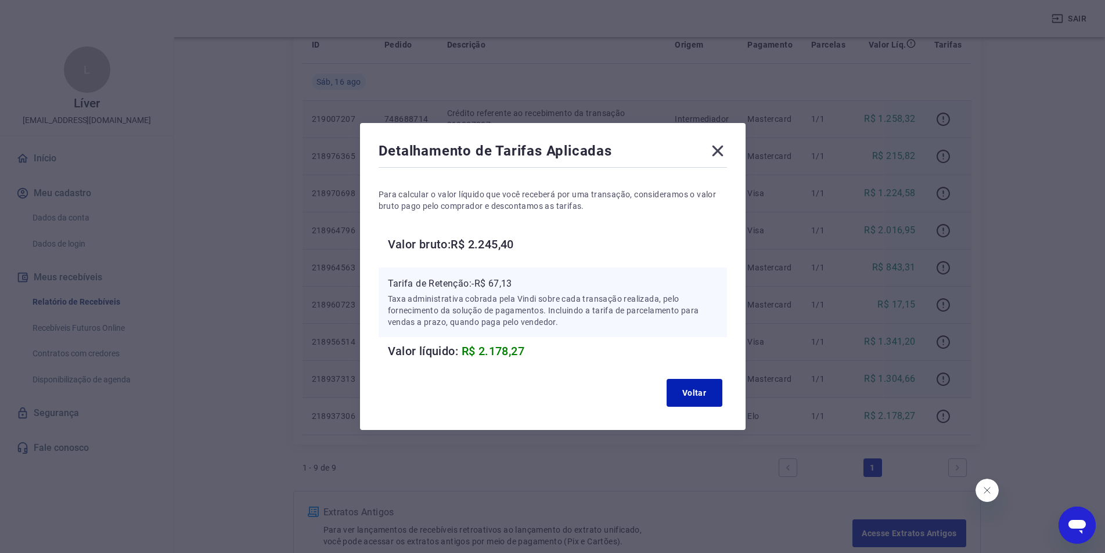
drag, startPoint x: 724, startPoint y: 153, endPoint x: 706, endPoint y: 126, distance: 32.2
click at [723, 151] on icon at bounding box center [717, 151] width 11 height 11
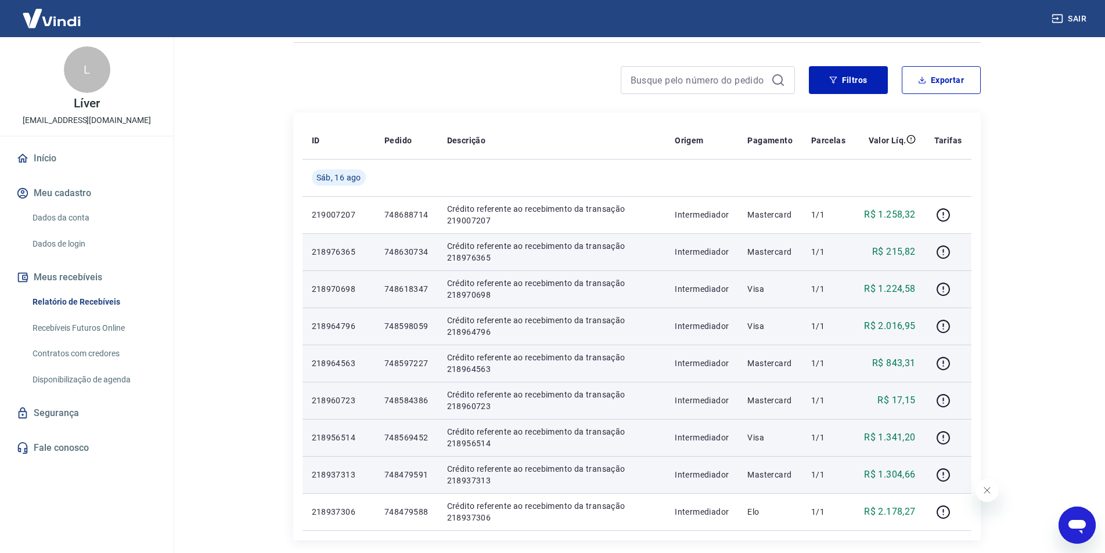
scroll to position [58, 0]
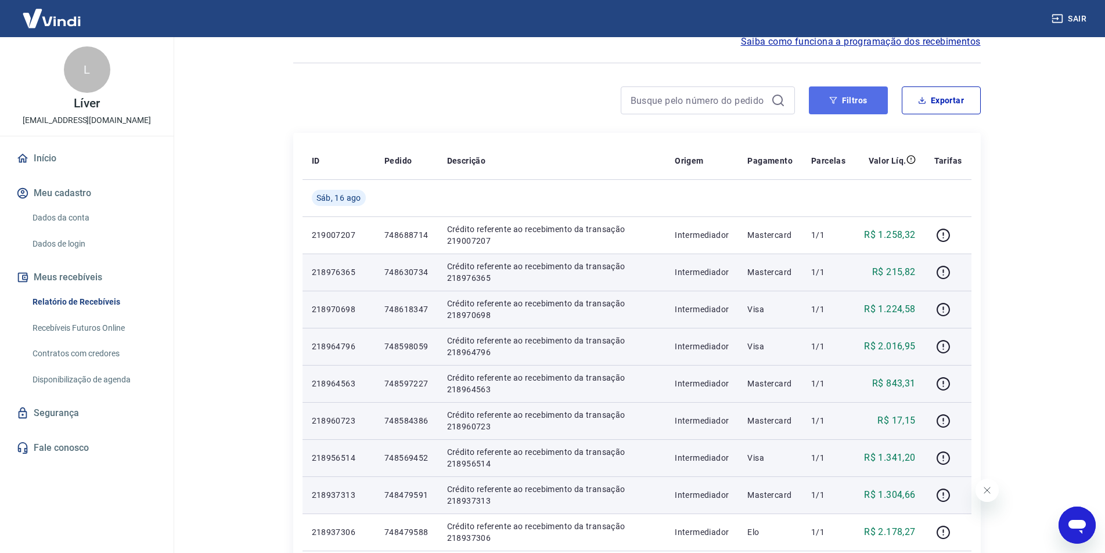
click at [849, 103] on button "Filtros" at bounding box center [848, 101] width 79 height 28
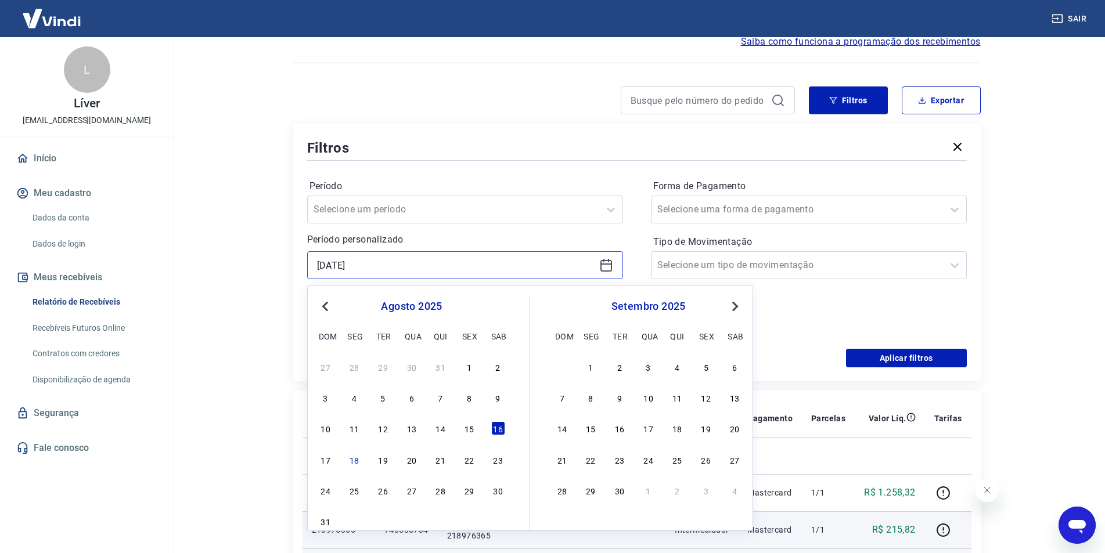
click at [408, 267] on input "[DATE]" at bounding box center [456, 265] width 278 height 17
click at [320, 465] on div "17" at bounding box center [326, 460] width 14 height 14
type input "[DATE]"
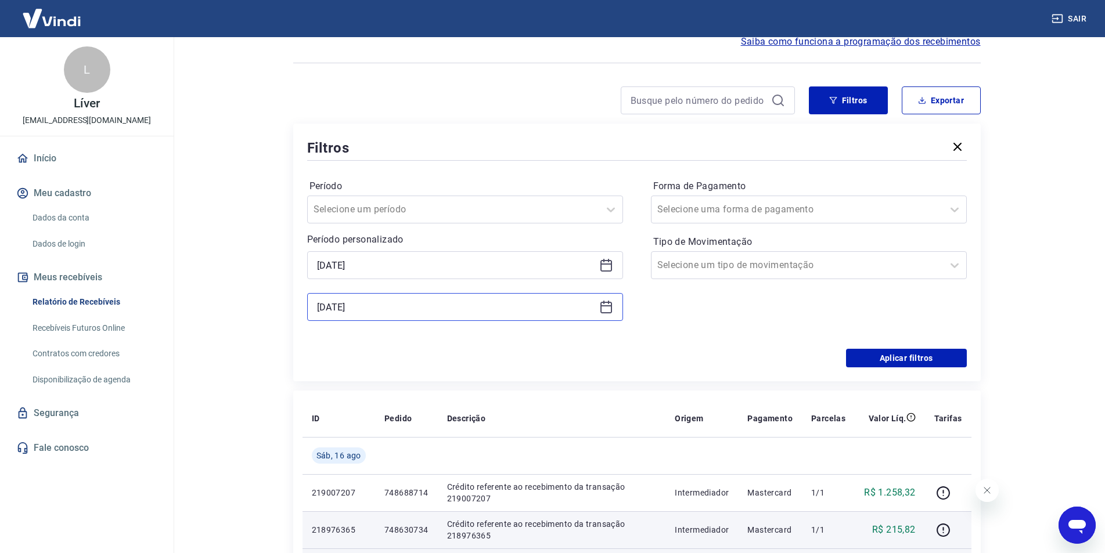
click at [391, 303] on input "[DATE]" at bounding box center [456, 307] width 278 height 17
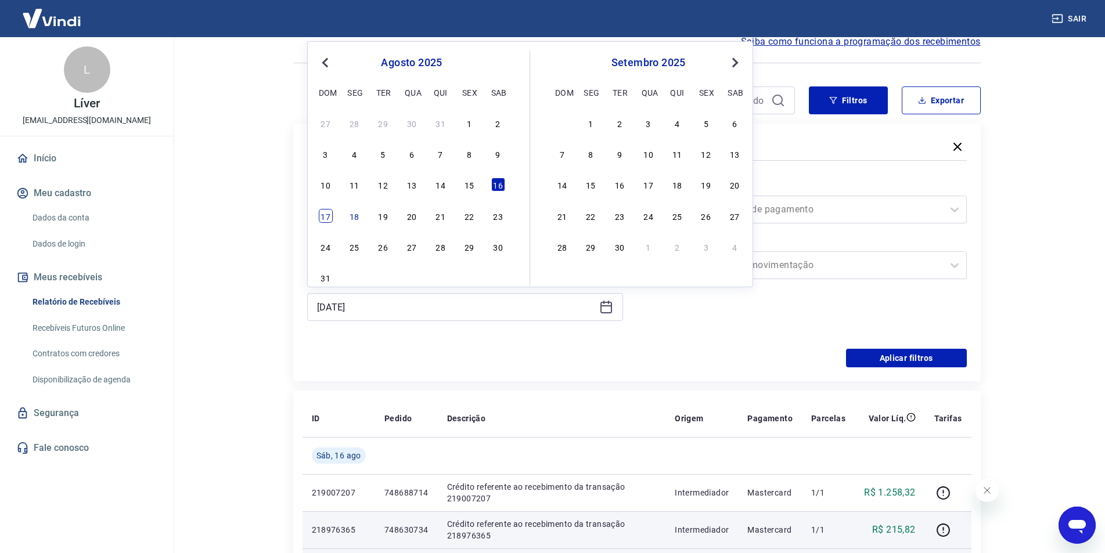
click at [324, 217] on div "17" at bounding box center [326, 216] width 14 height 14
type input "[DATE]"
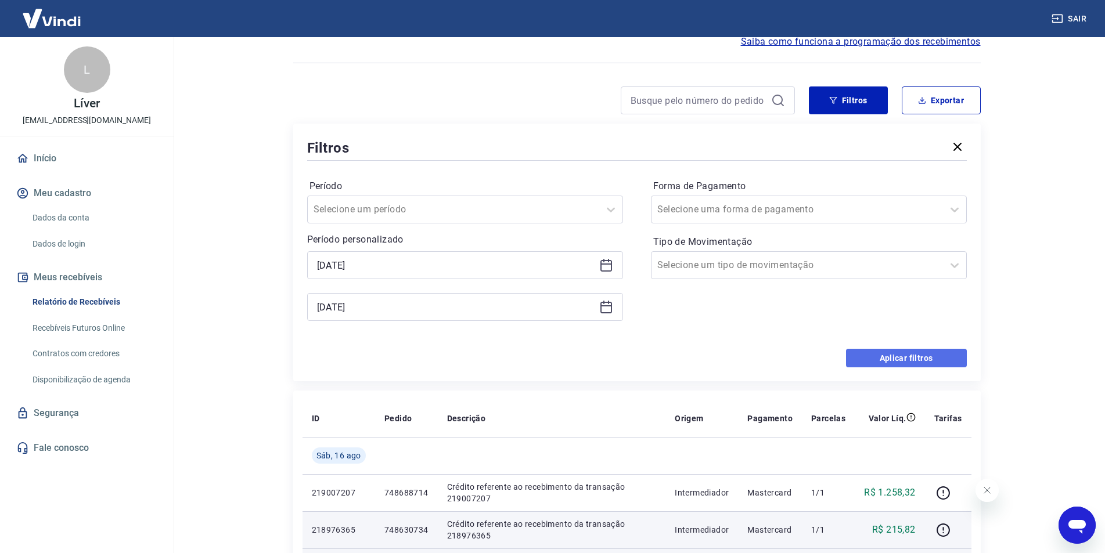
click at [901, 363] on button "Aplicar filtros" at bounding box center [906, 358] width 121 height 19
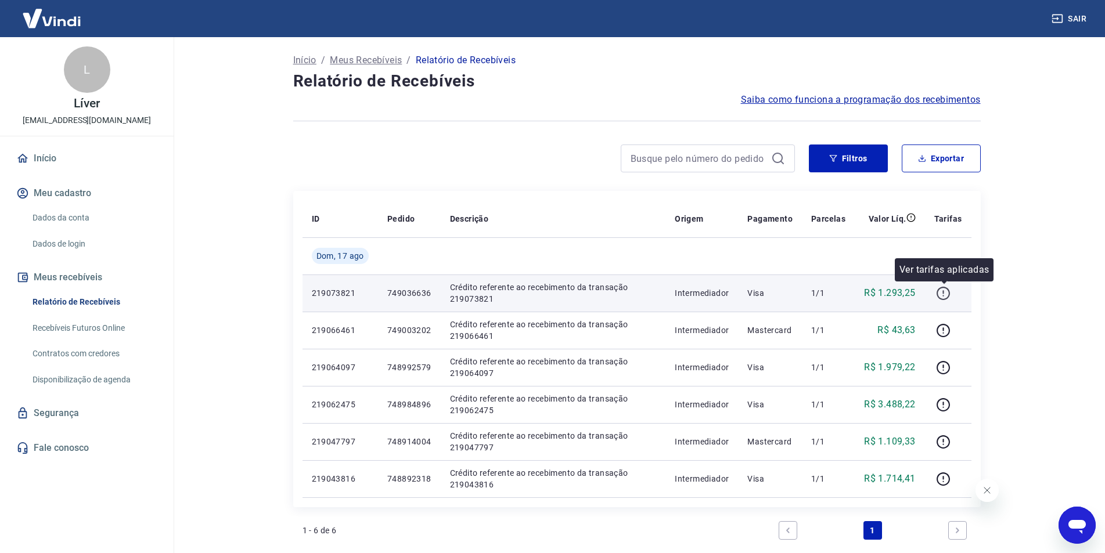
click at [940, 293] on icon "button" at bounding box center [943, 293] width 15 height 15
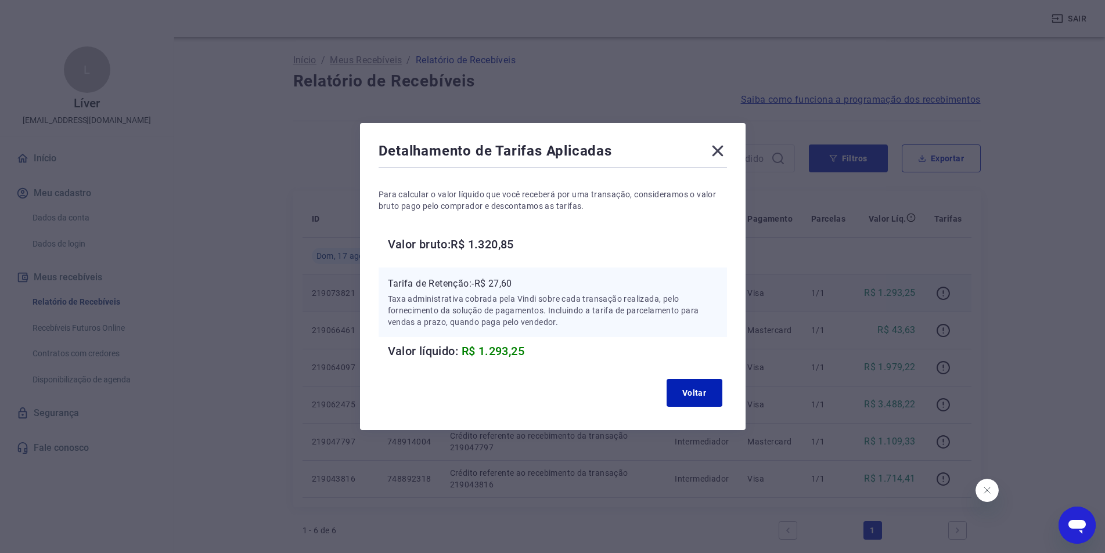
click at [714, 149] on icon at bounding box center [718, 151] width 19 height 19
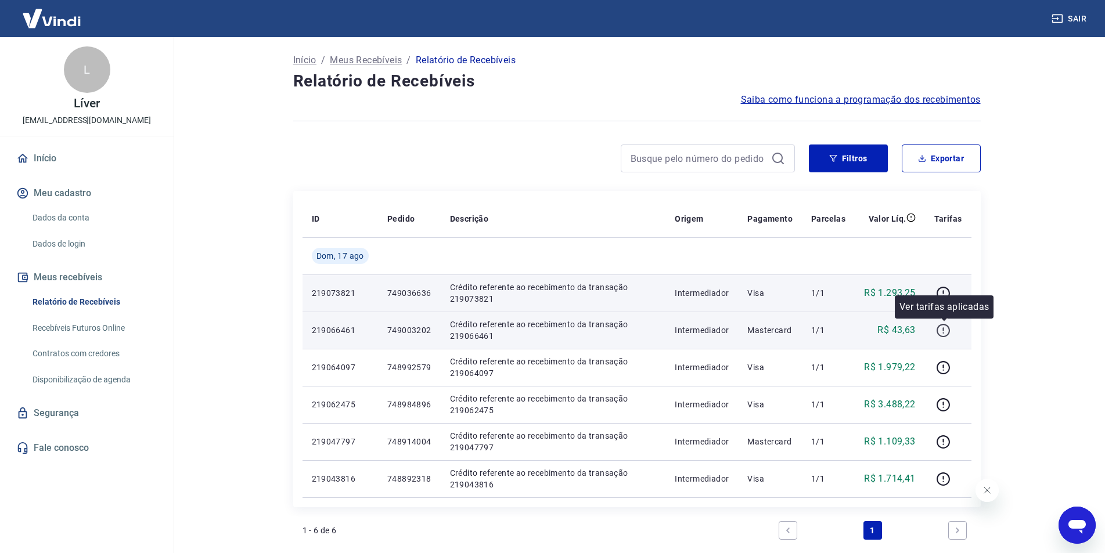
click at [938, 324] on icon "button" at bounding box center [943, 331] width 15 height 15
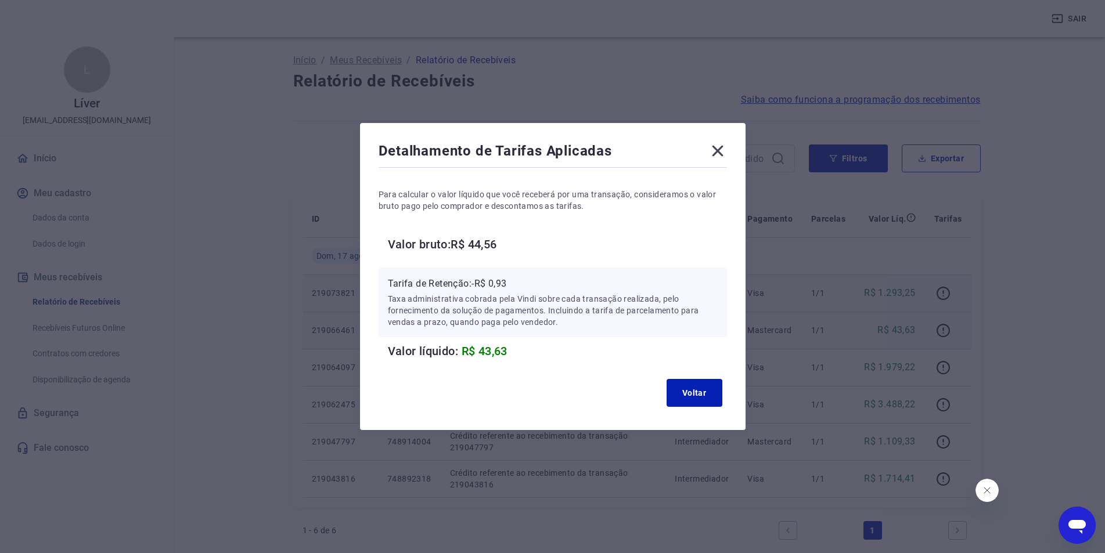
click at [723, 154] on icon at bounding box center [717, 151] width 11 height 11
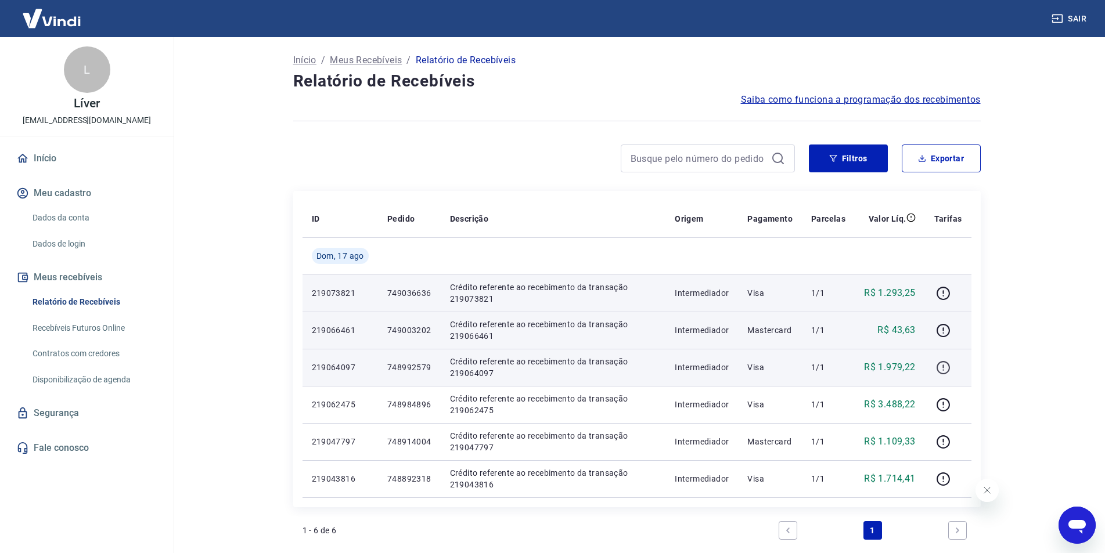
click at [950, 369] on icon "button" at bounding box center [943, 368] width 15 height 15
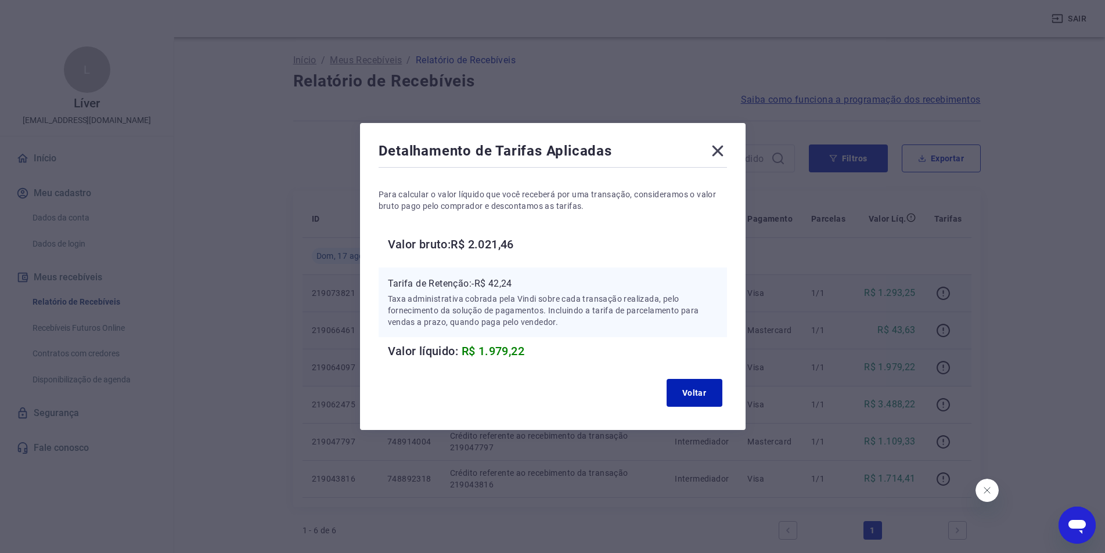
click at [720, 152] on icon at bounding box center [717, 151] width 11 height 11
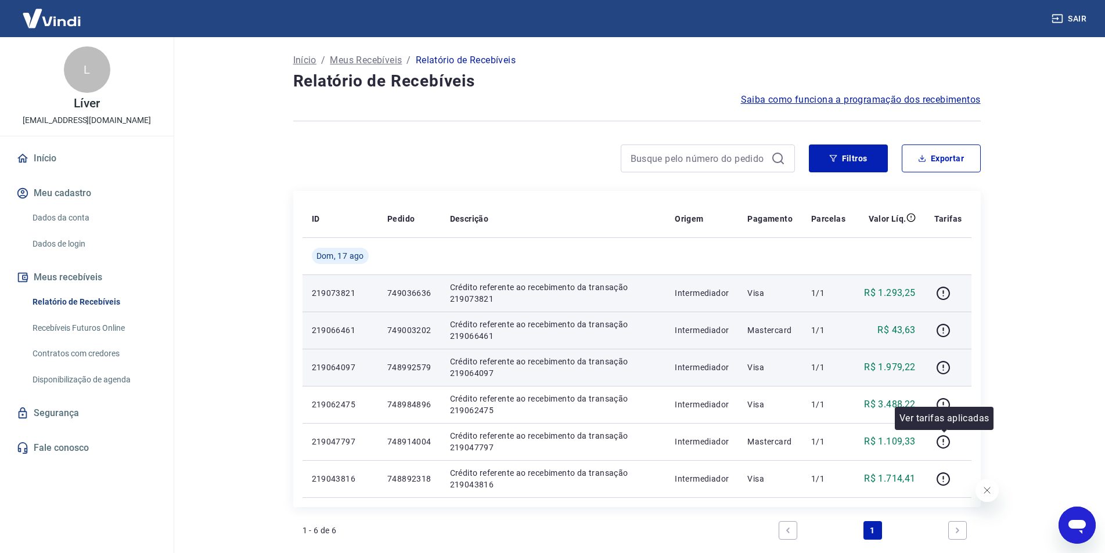
click at [942, 407] on div "Ver tarifas aplicadas" at bounding box center [944, 418] width 99 height 23
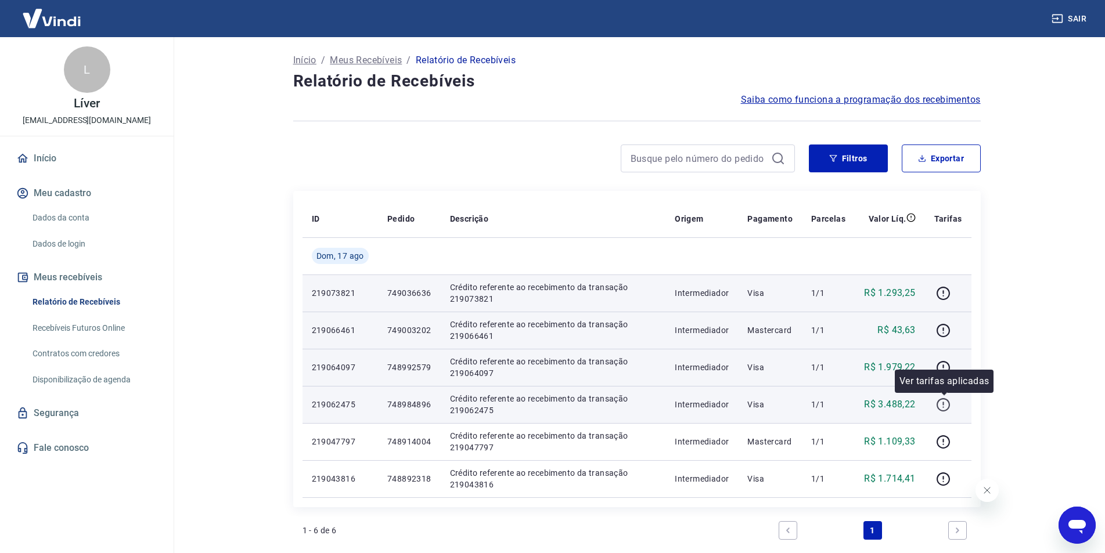
click at [943, 404] on icon "button" at bounding box center [943, 405] width 15 height 15
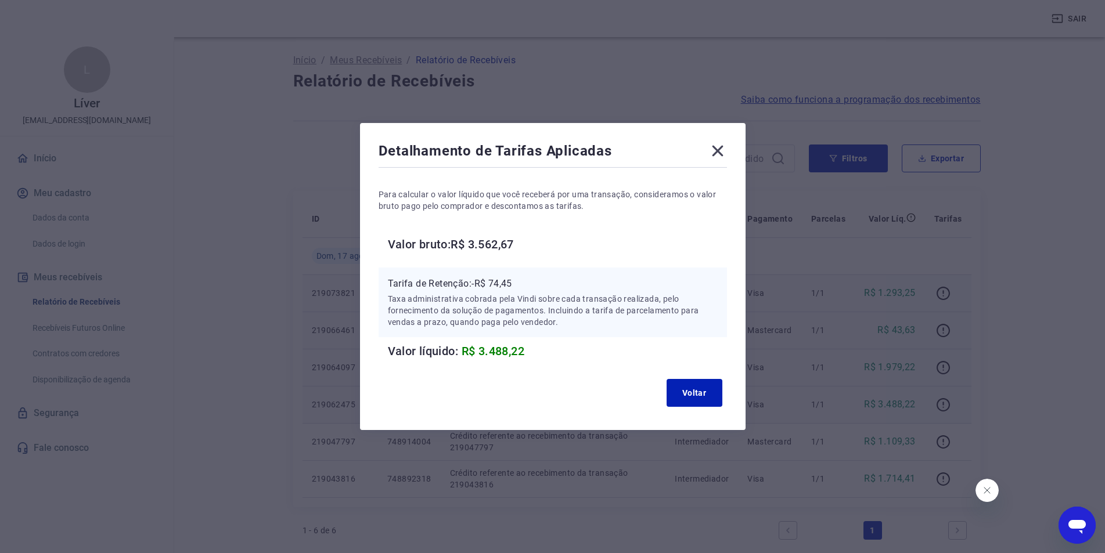
click at [720, 150] on icon at bounding box center [718, 151] width 19 height 19
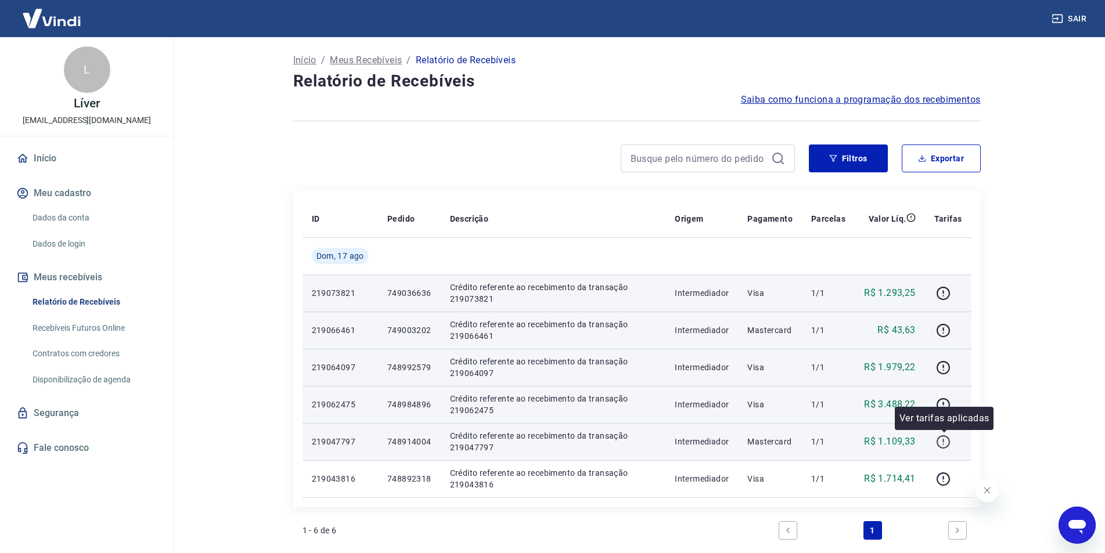
click at [949, 444] on icon "button" at bounding box center [943, 442] width 15 height 15
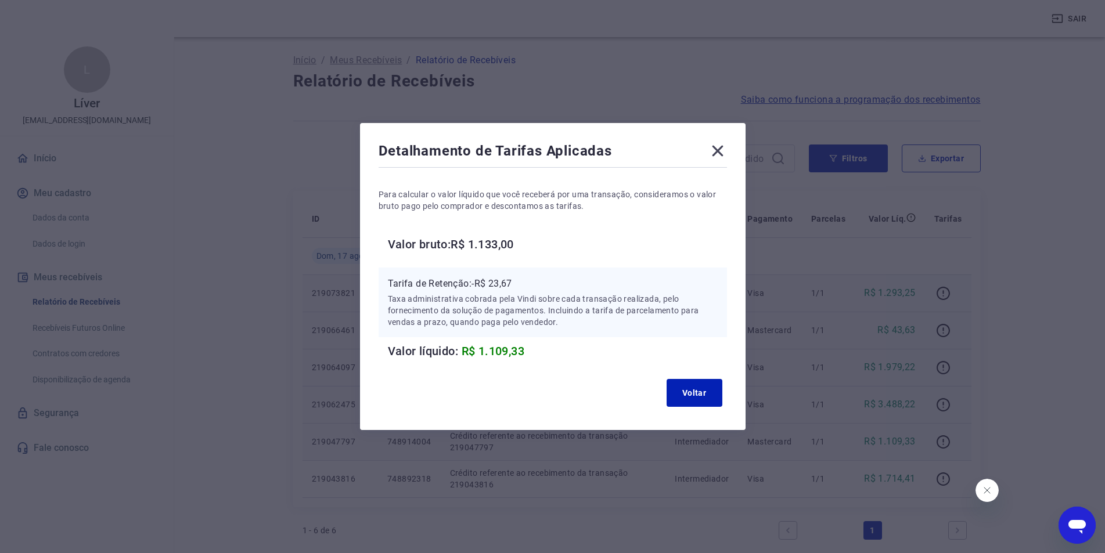
click at [717, 149] on icon at bounding box center [718, 151] width 19 height 19
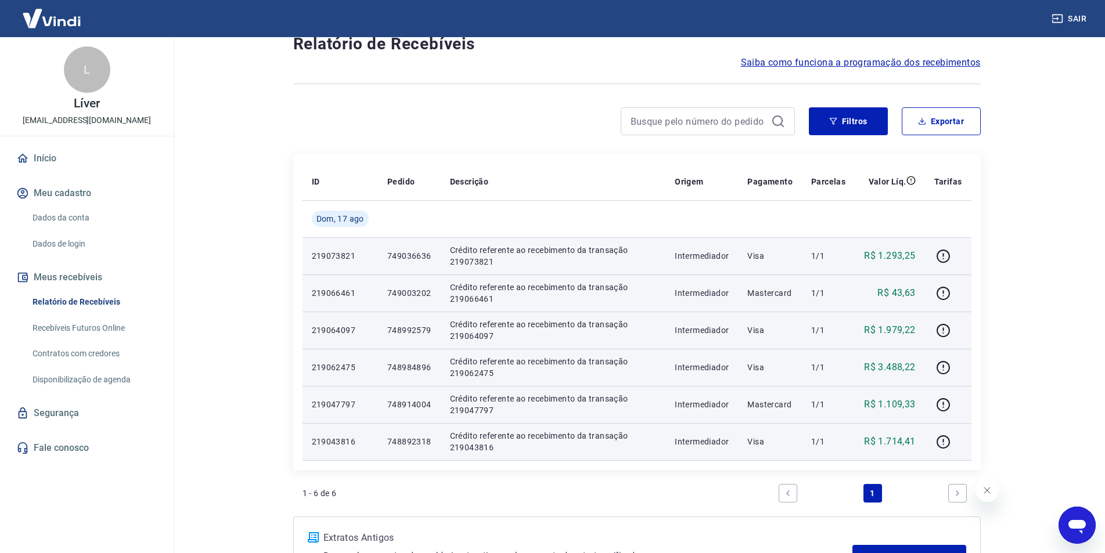
scroll to position [58, 0]
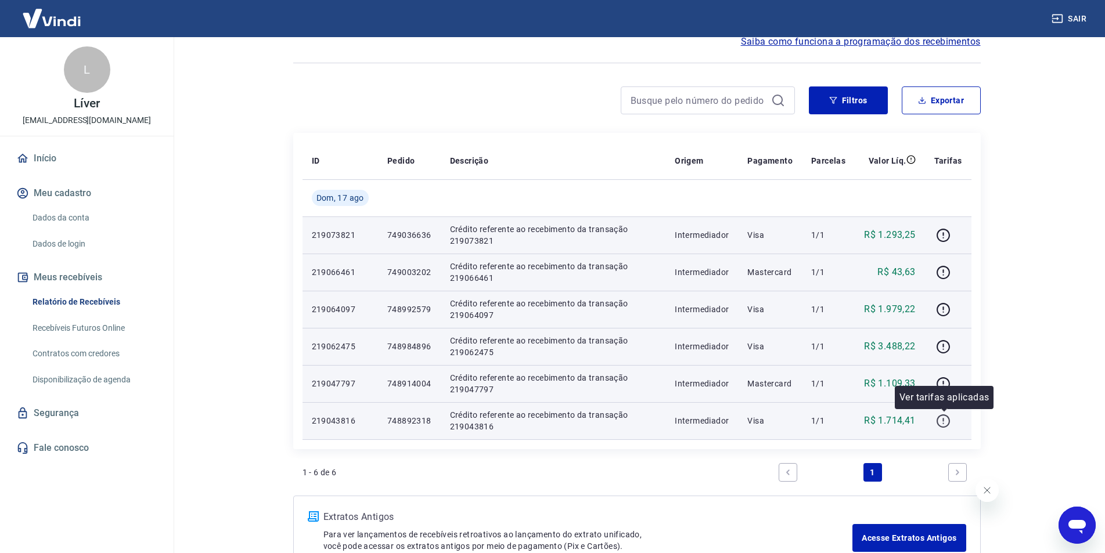
click at [942, 424] on icon "button" at bounding box center [943, 421] width 15 height 15
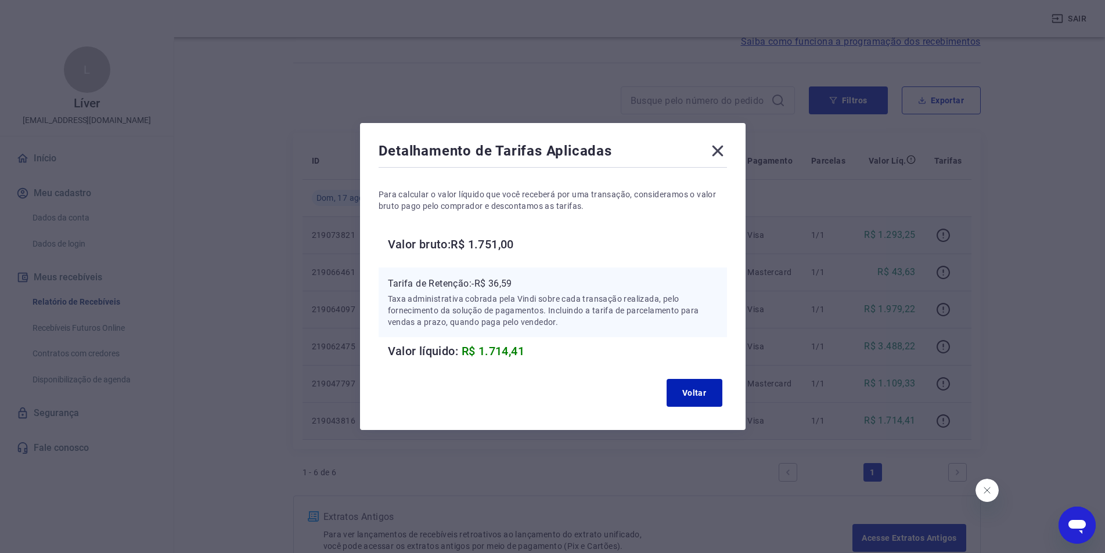
click at [722, 154] on icon at bounding box center [718, 151] width 19 height 19
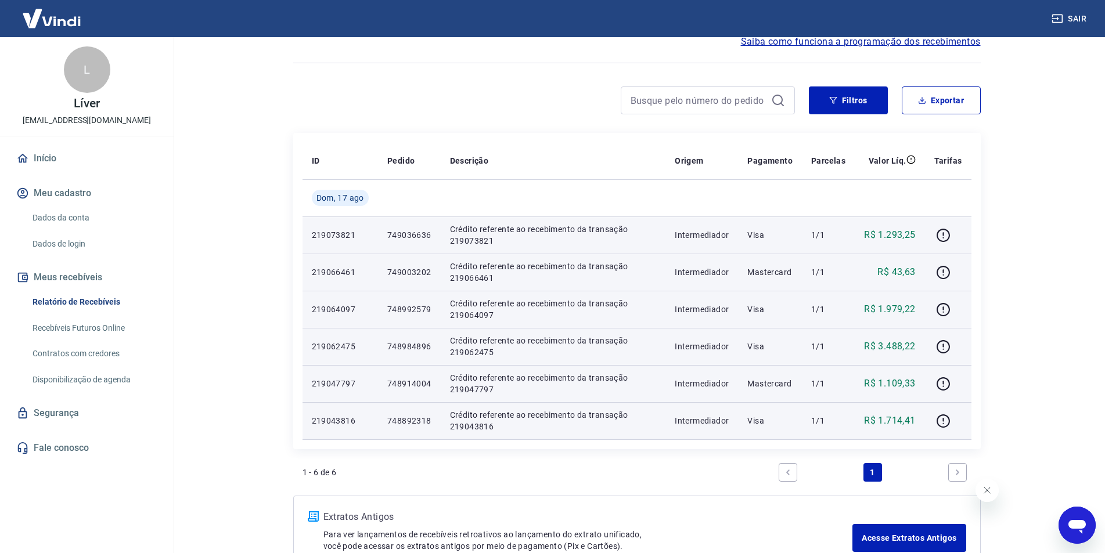
click at [860, 76] on div at bounding box center [637, 63] width 688 height 28
click at [854, 98] on button "Filtros" at bounding box center [848, 101] width 79 height 28
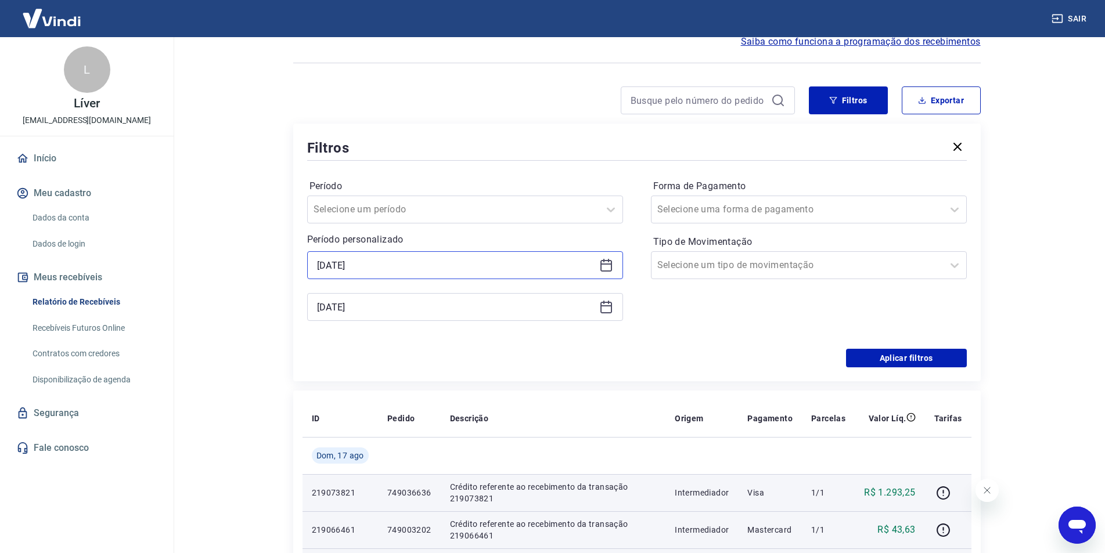
click at [395, 259] on input "[DATE]" at bounding box center [456, 265] width 278 height 17
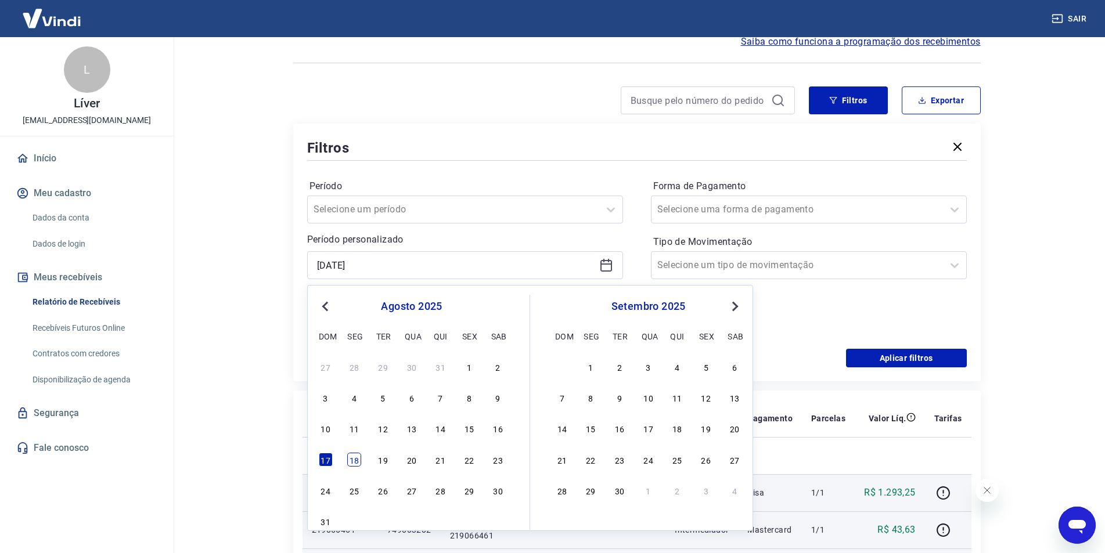
click at [351, 464] on div "18" at bounding box center [354, 460] width 14 height 14
type input "[DATE]"
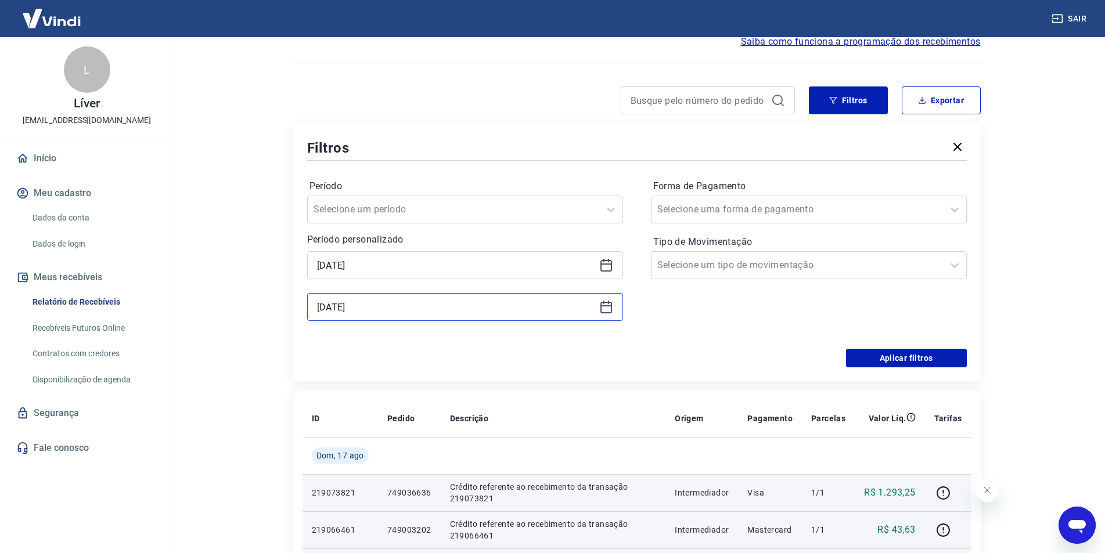
click at [396, 307] on input "[DATE]" at bounding box center [456, 307] width 278 height 17
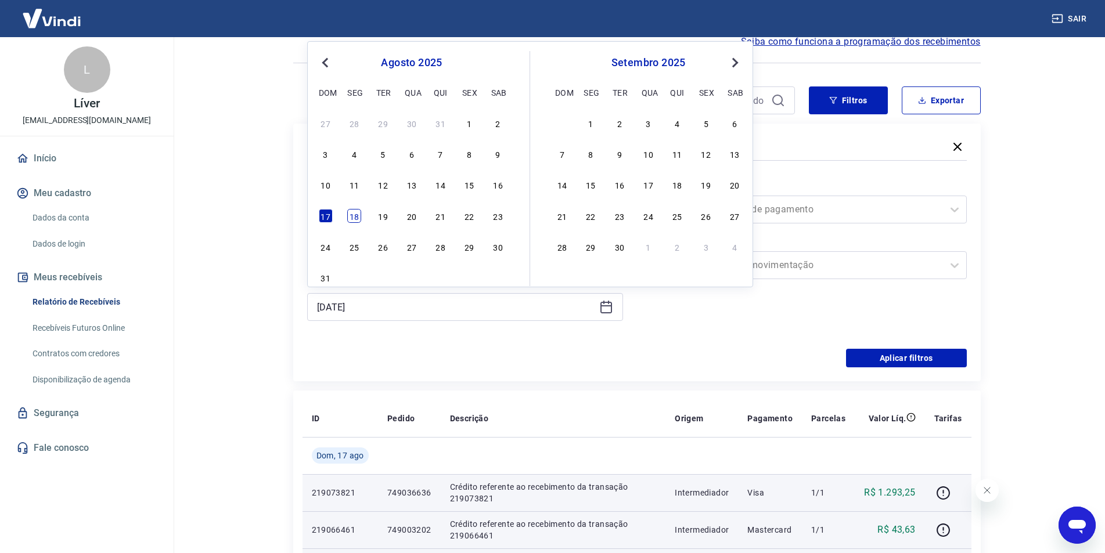
click at [355, 214] on div "18" at bounding box center [354, 216] width 14 height 14
type input "[DATE]"
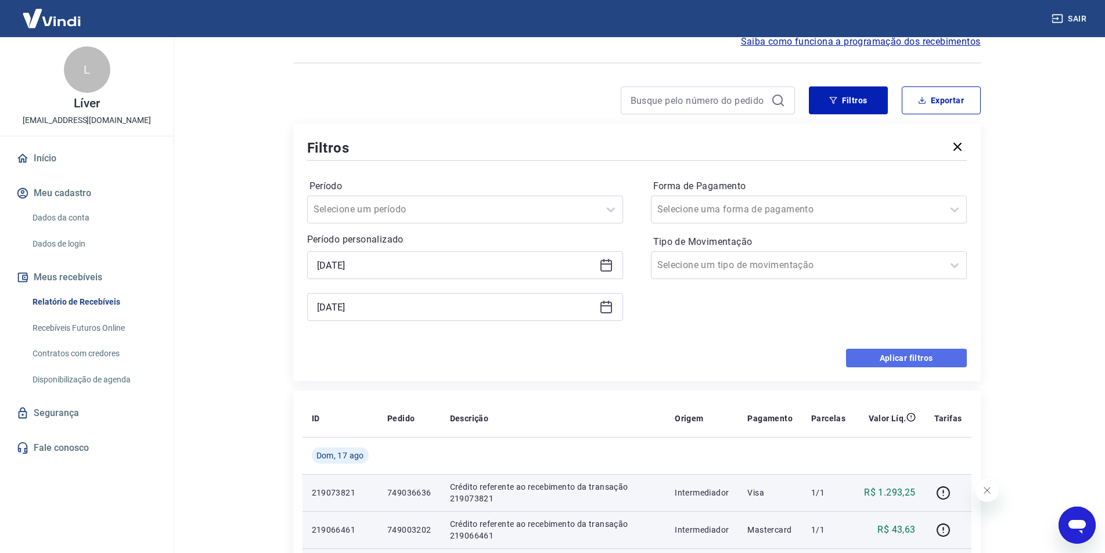
click at [934, 360] on button "Aplicar filtros" at bounding box center [906, 358] width 121 height 19
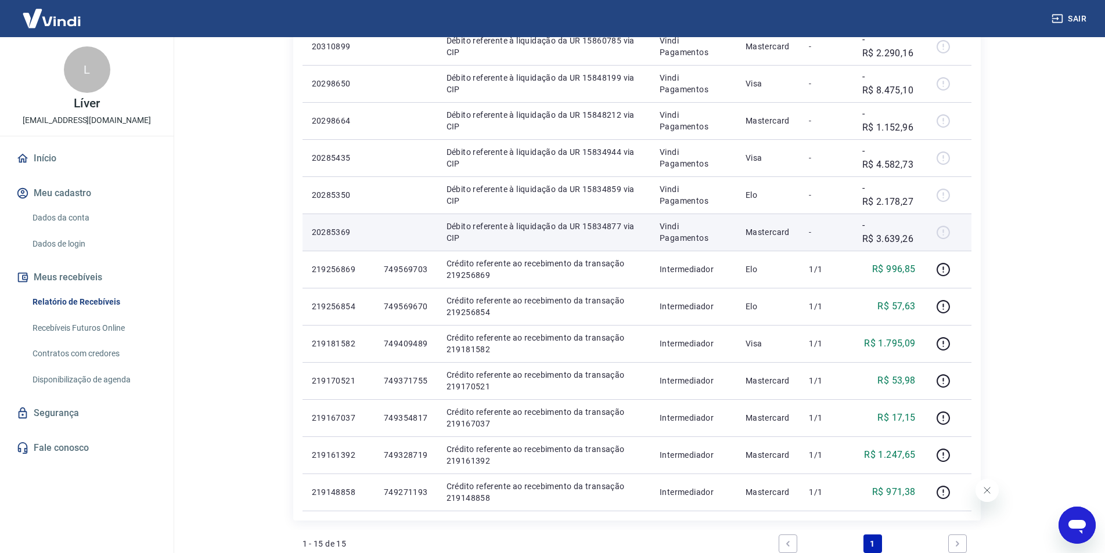
scroll to position [348, 0]
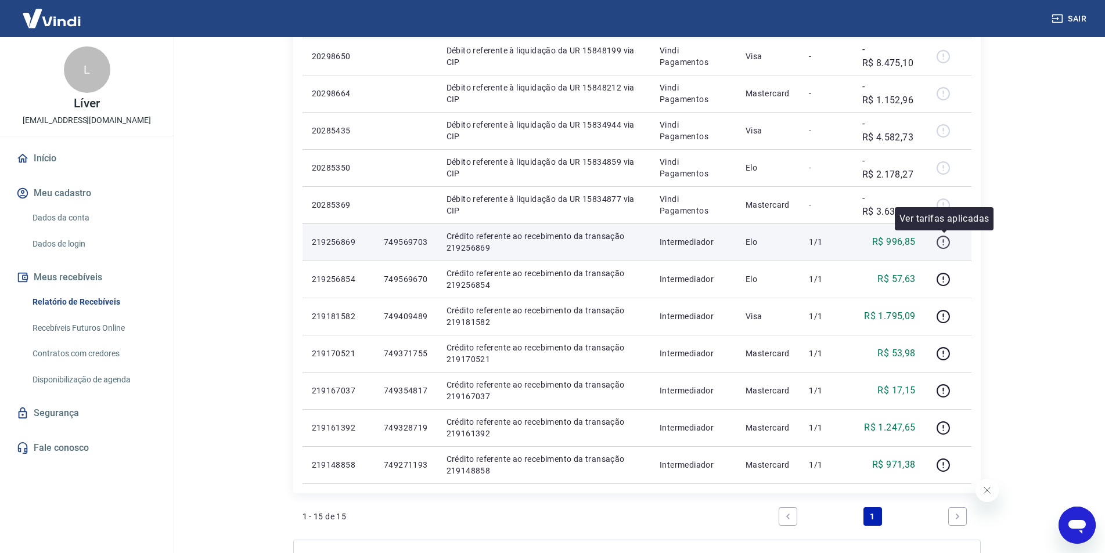
click at [941, 240] on icon "button" at bounding box center [943, 242] width 15 height 15
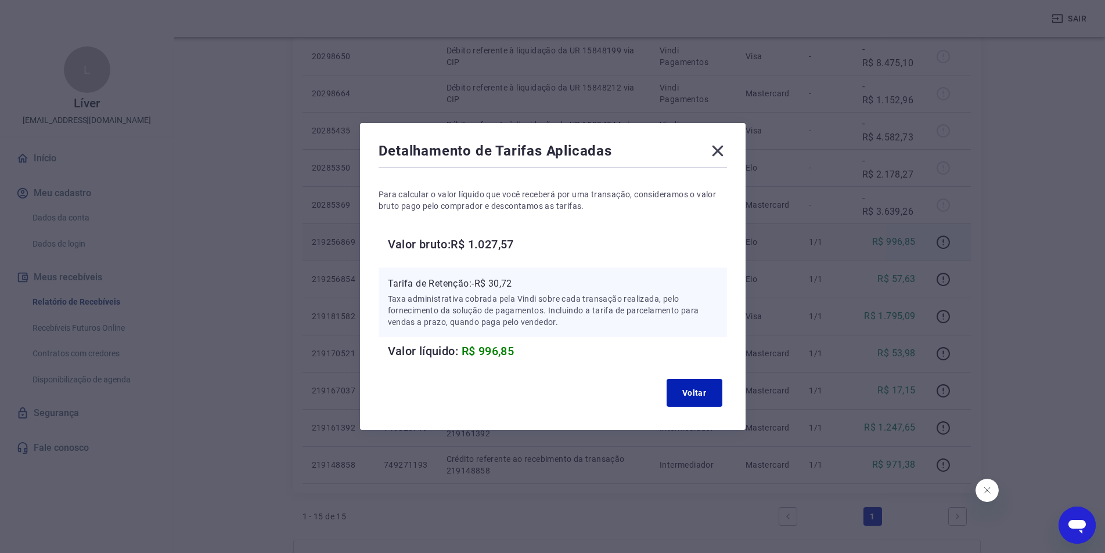
click at [721, 149] on icon at bounding box center [717, 151] width 11 height 11
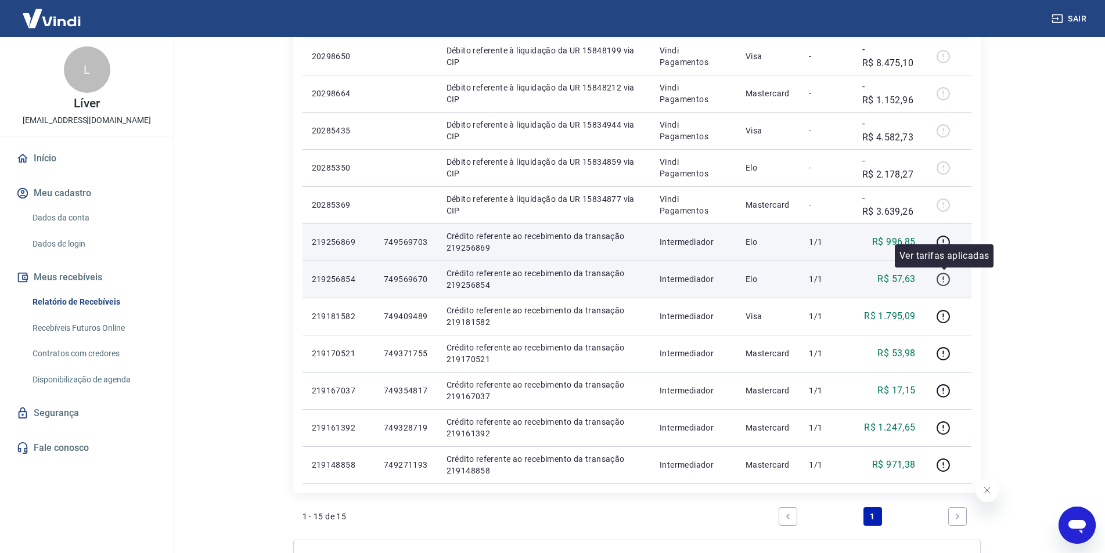
click at [940, 278] on icon "button" at bounding box center [943, 279] width 15 height 15
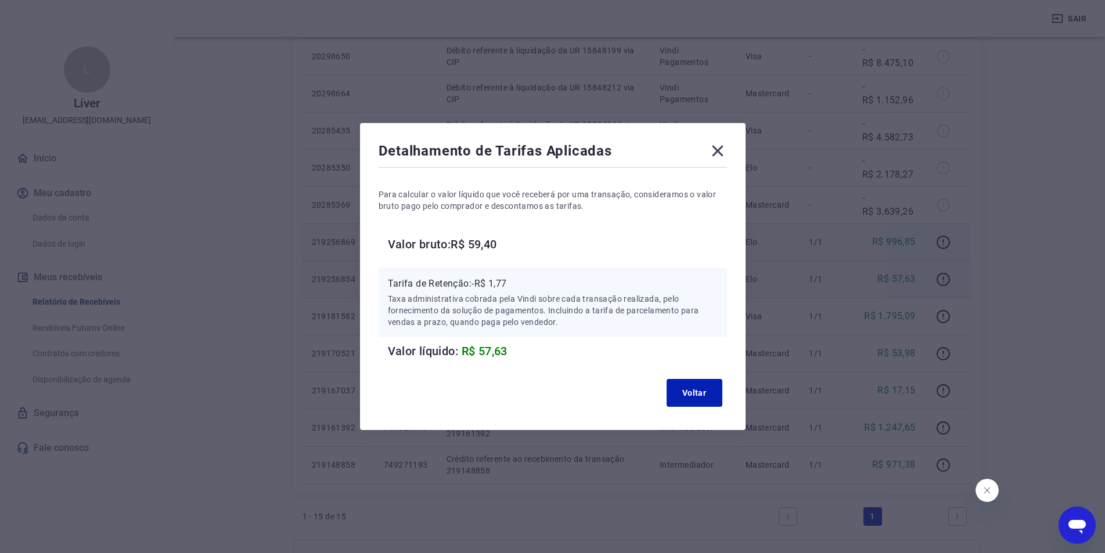
click at [717, 152] on icon at bounding box center [718, 151] width 19 height 19
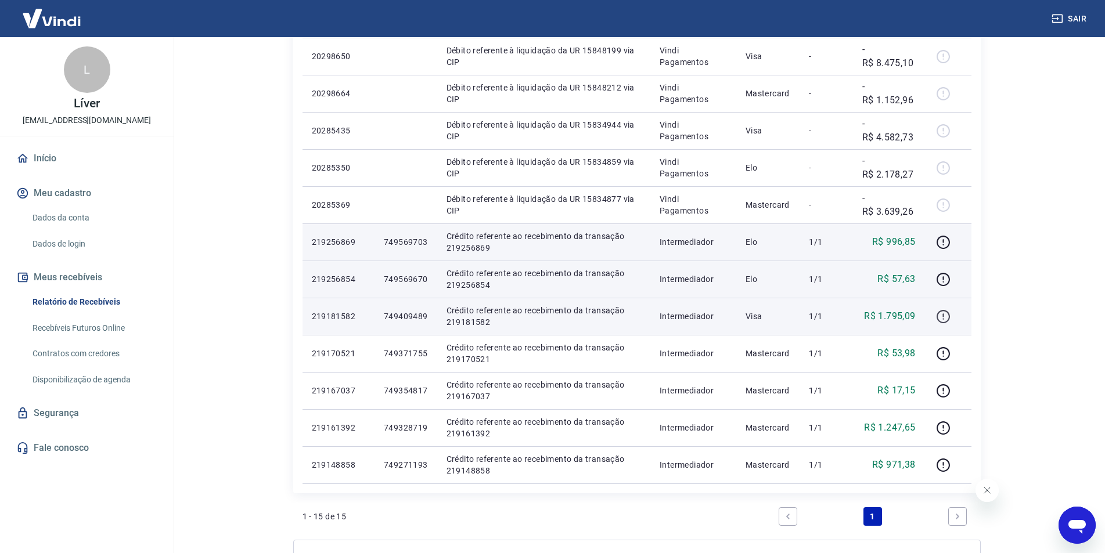
click at [942, 319] on icon "button" at bounding box center [943, 317] width 15 height 15
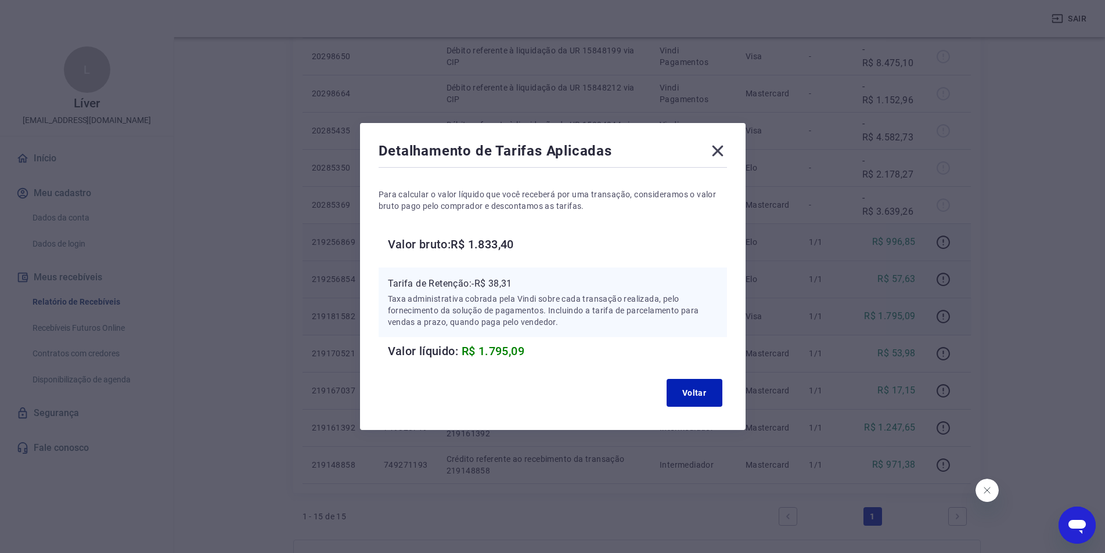
click at [726, 152] on icon at bounding box center [718, 151] width 19 height 19
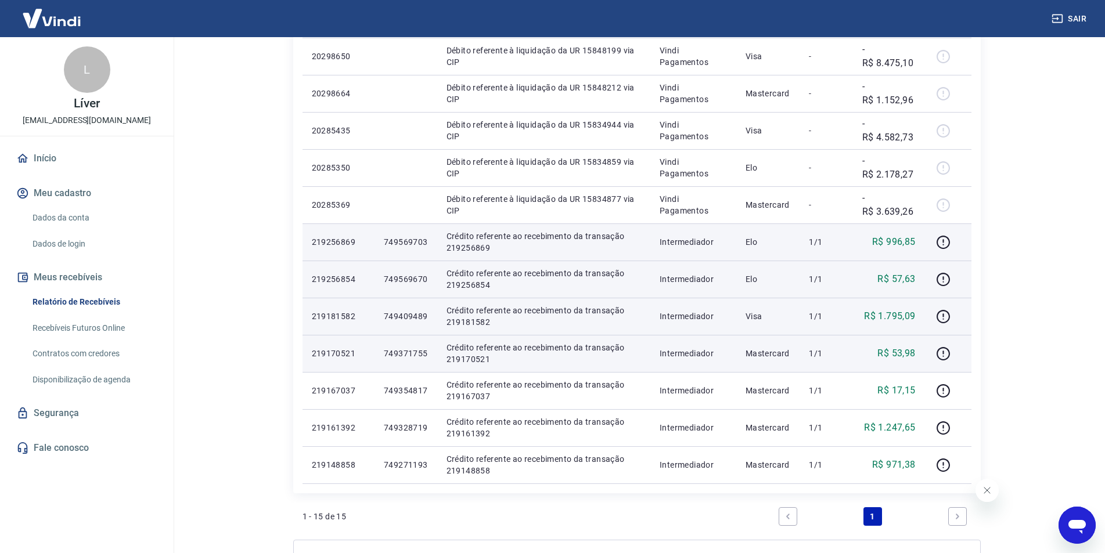
click at [945, 363] on td at bounding box center [948, 353] width 46 height 37
click at [944, 360] on icon "button" at bounding box center [943, 353] width 13 height 13
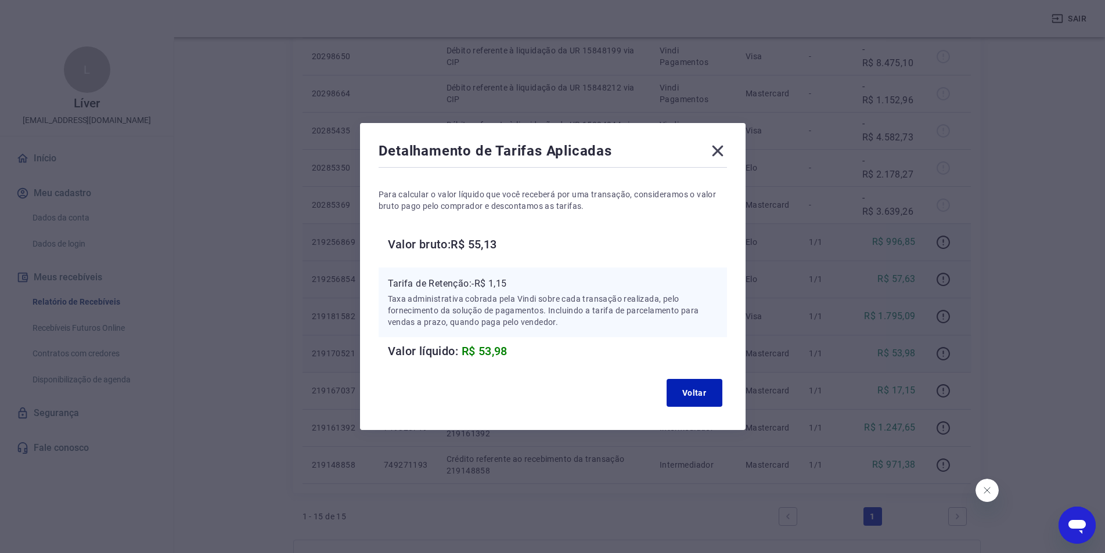
click at [718, 147] on icon at bounding box center [717, 151] width 11 height 11
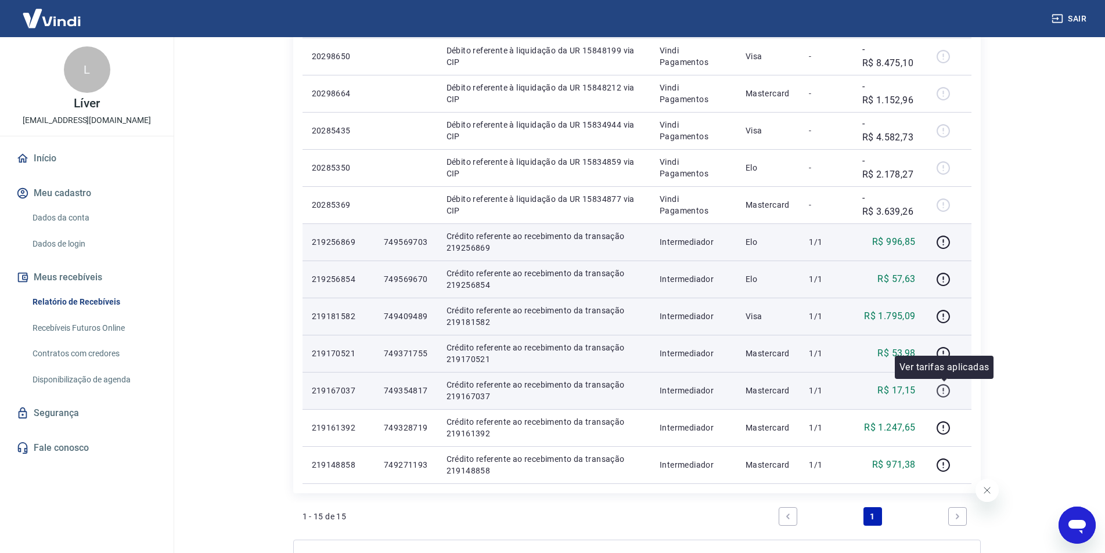
click at [944, 384] on icon "button" at bounding box center [943, 390] width 13 height 13
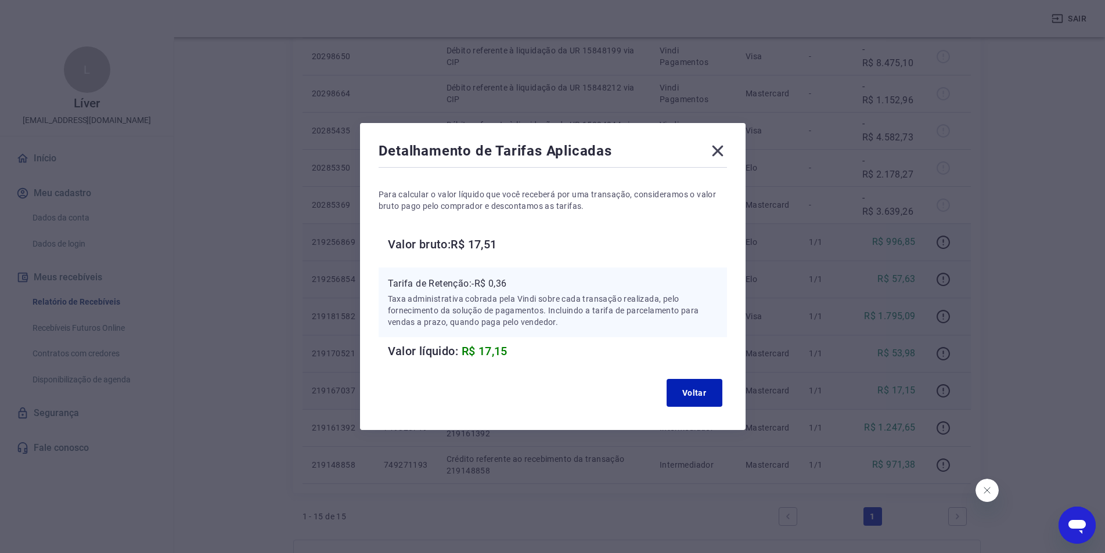
click at [723, 151] on icon at bounding box center [717, 151] width 11 height 11
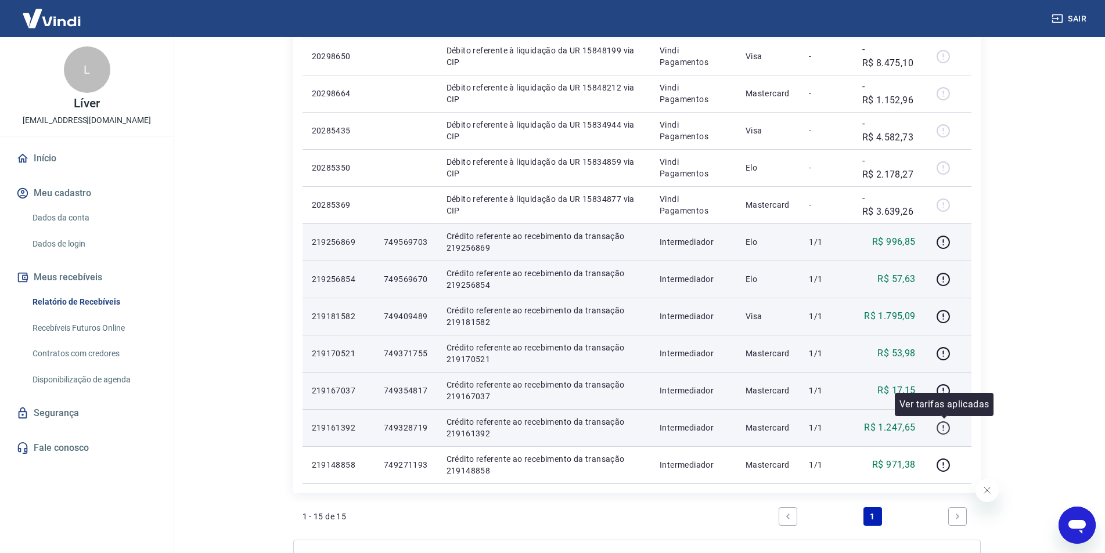
click at [943, 431] on icon "button" at bounding box center [943, 428] width 15 height 15
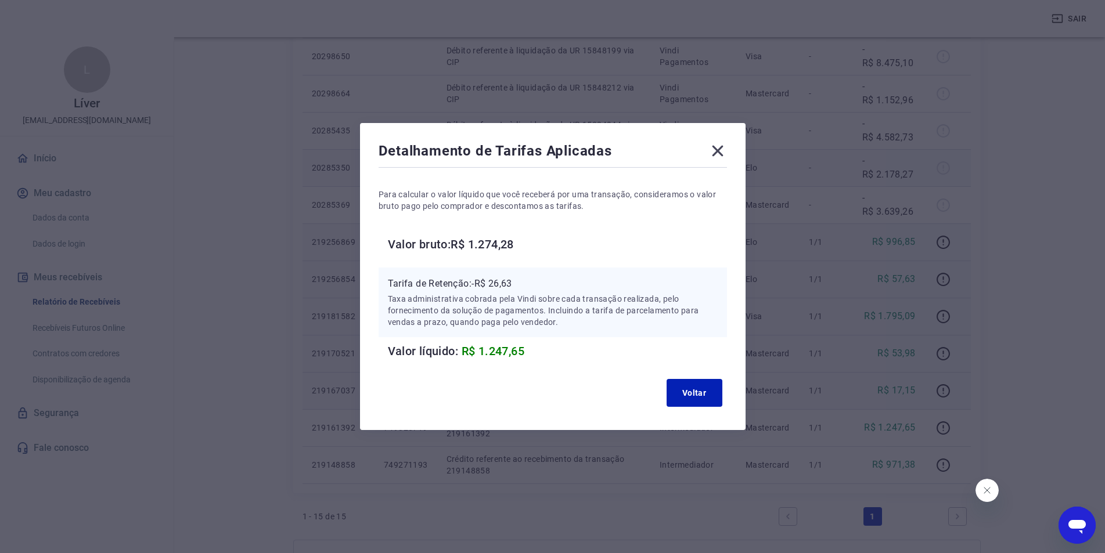
drag, startPoint x: 724, startPoint y: 146, endPoint x: 741, endPoint y: 153, distance: 18.2
click at [724, 146] on icon at bounding box center [718, 151] width 19 height 19
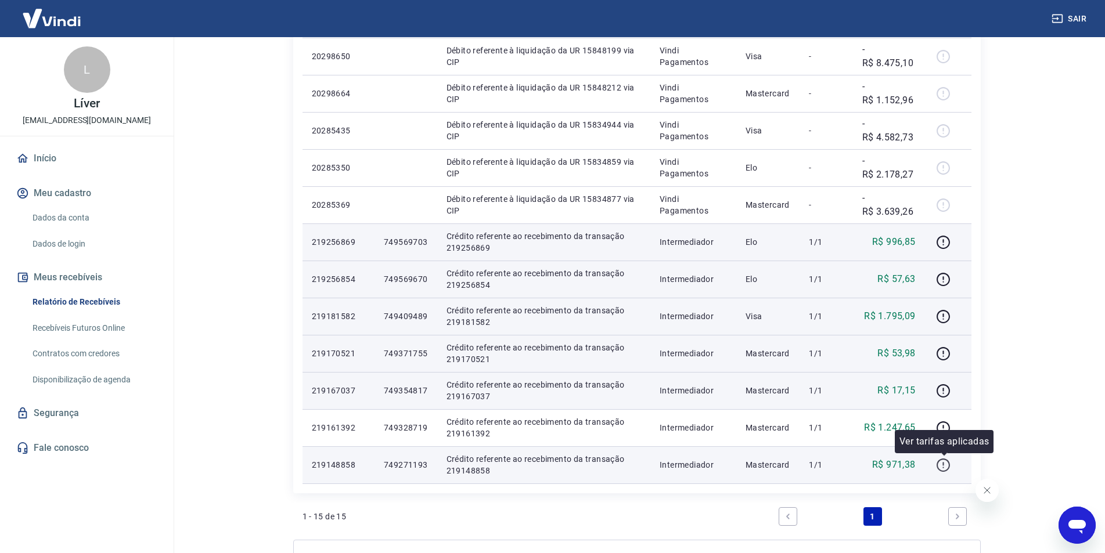
click at [947, 465] on icon "button" at bounding box center [943, 465] width 15 height 15
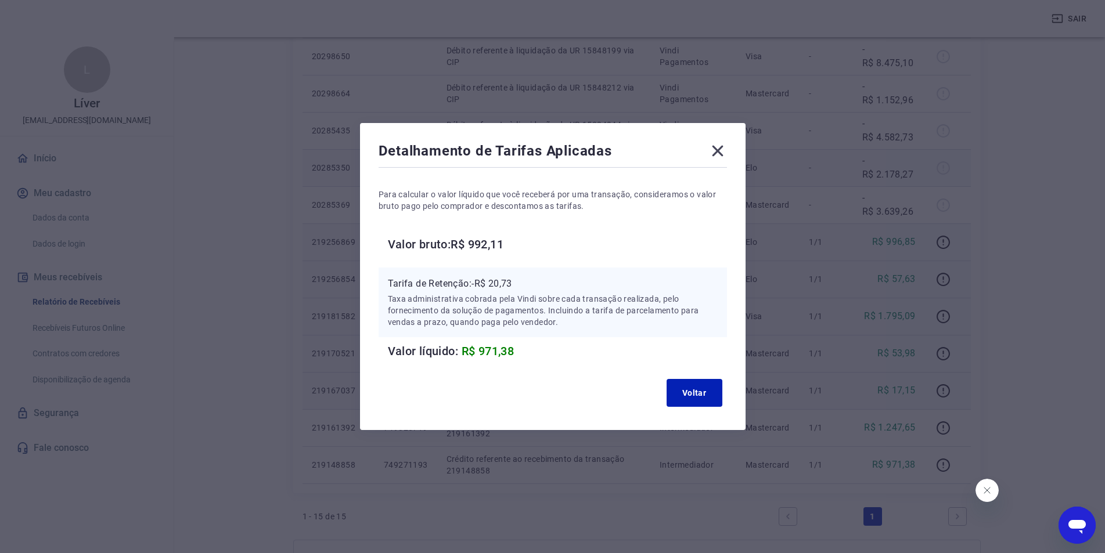
click at [721, 153] on icon at bounding box center [717, 151] width 11 height 11
